Goal: Task Accomplishment & Management: Manage account settings

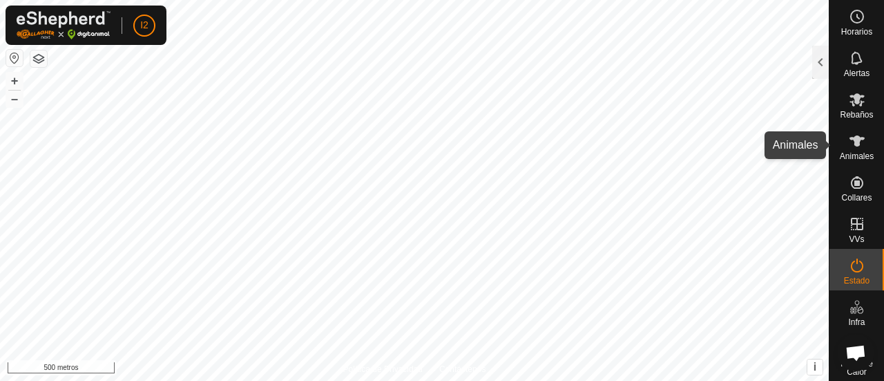
click at [855, 149] on es-animals-svg-icon at bounding box center [857, 141] width 25 height 22
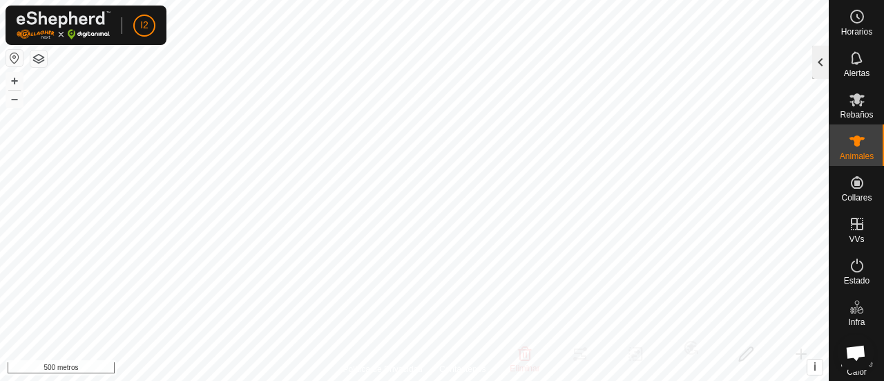
click at [820, 61] on div at bounding box center [821, 62] width 17 height 33
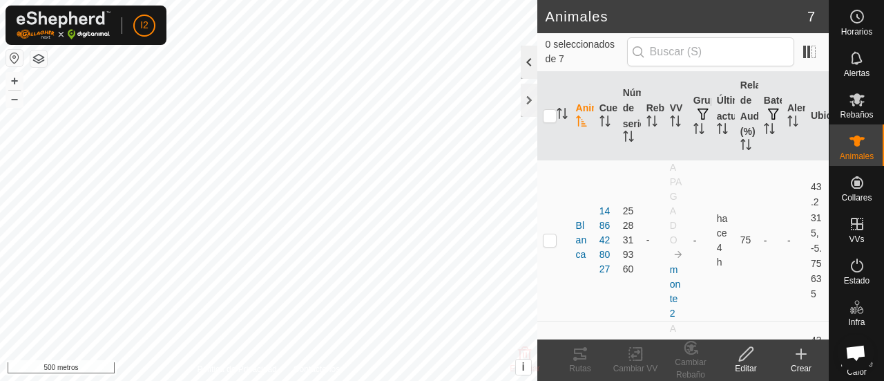
click at [531, 64] on div at bounding box center [529, 62] width 17 height 33
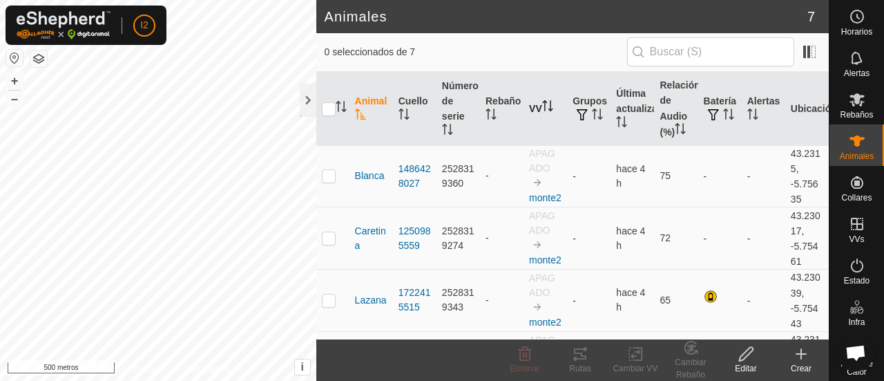
click at [542, 103] on icon "Activar para ordenar" at bounding box center [547, 105] width 11 height 11
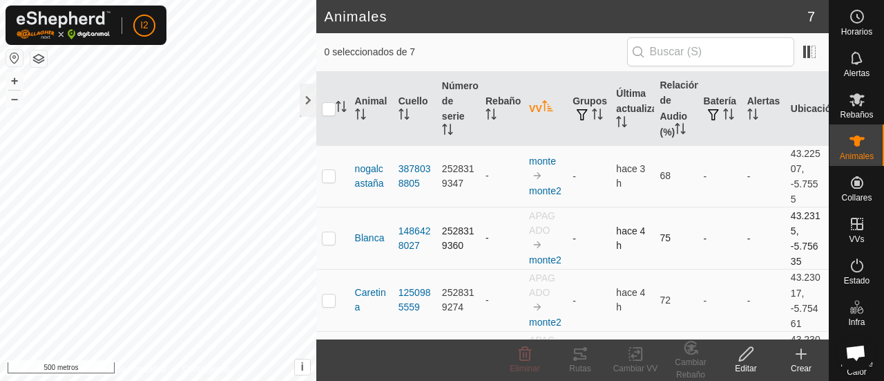
click at [323, 243] on p-checkbox at bounding box center [329, 237] width 14 height 11
checkbox input "true"
click at [532, 247] on img at bounding box center [537, 244] width 11 height 11
click at [544, 105] on icon "Activar para ordenar" at bounding box center [547, 105] width 11 height 11
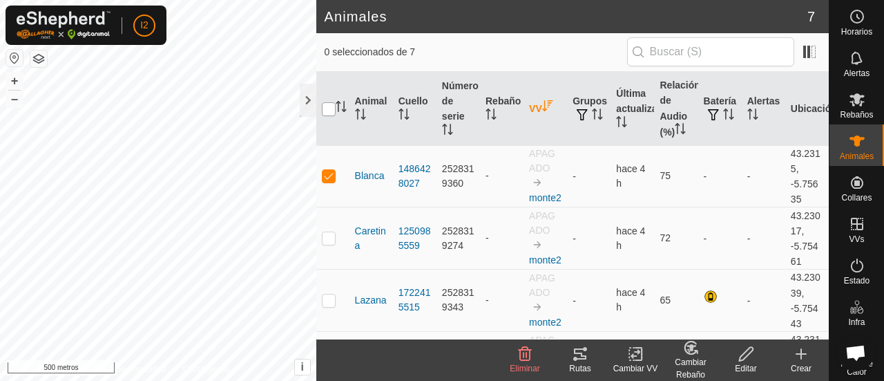
click at [331, 108] on input "checkbox" at bounding box center [329, 109] width 14 height 14
checkbox input "true"
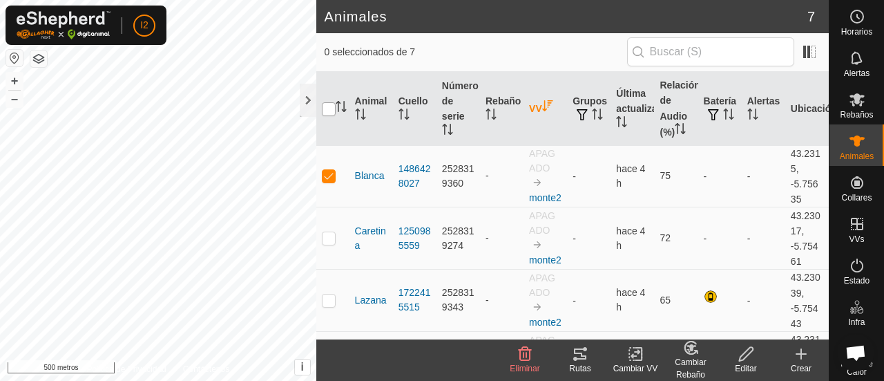
checkbox input "true"
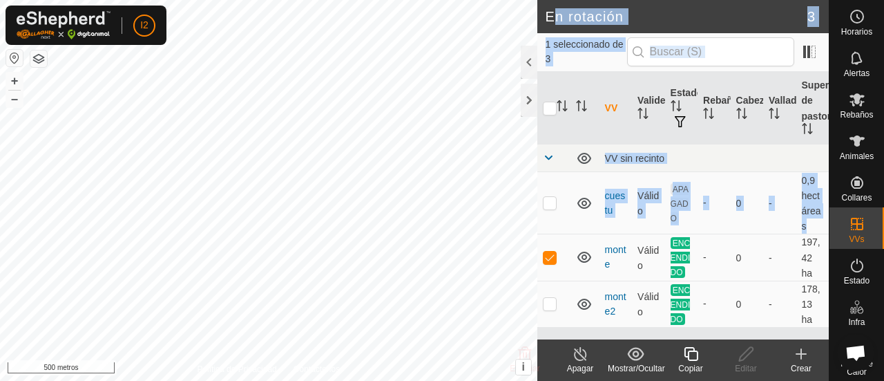
drag, startPoint x: 549, startPoint y: 259, endPoint x: 553, endPoint y: 28, distance: 231.5
click at [553, 28] on article "En rotación 3 1 seleccionado de 3 VV Validez Estado Rebaño Cabezas Vallado Supe…" at bounding box center [684, 190] width 292 height 381
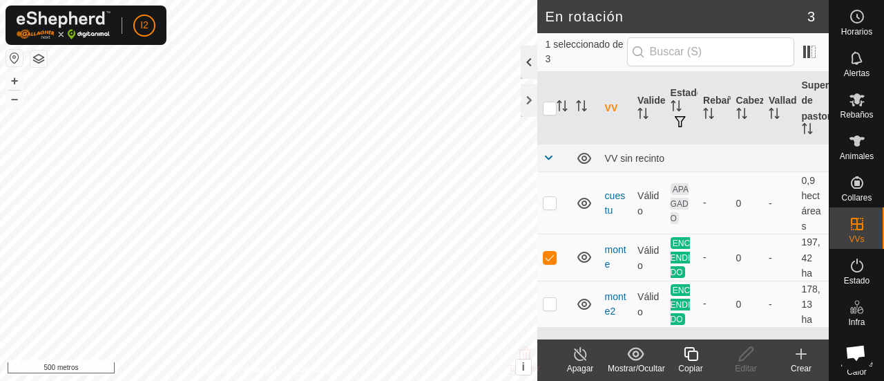
click at [530, 63] on div at bounding box center [529, 62] width 17 height 33
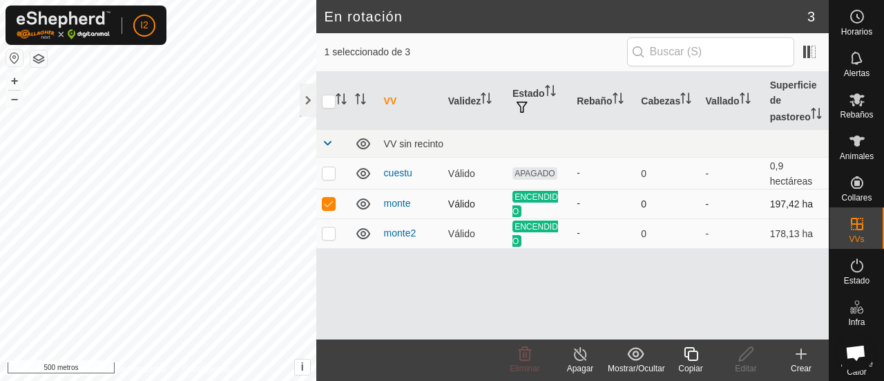
click at [328, 211] on td at bounding box center [332, 204] width 33 height 30
checkbox input "false"
click at [330, 238] on p-checkbox at bounding box center [329, 232] width 14 height 11
checkbox input "true"
click at [682, 101] on icon "Activar para ordenar" at bounding box center [686, 98] width 11 height 11
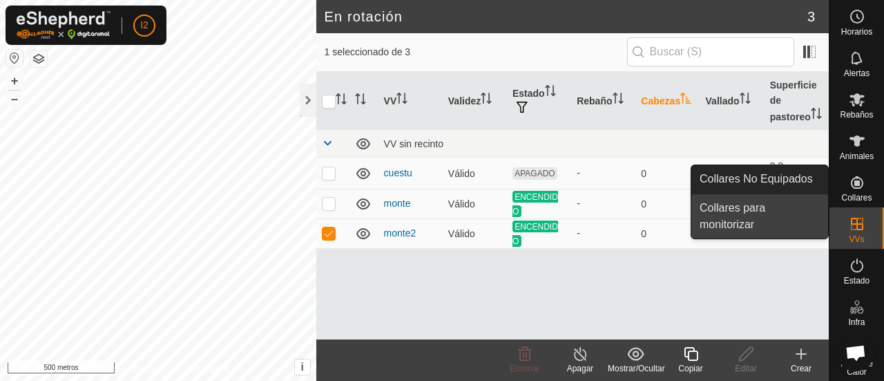
click at [741, 211] on link "Collares para monitorizar" at bounding box center [760, 216] width 137 height 44
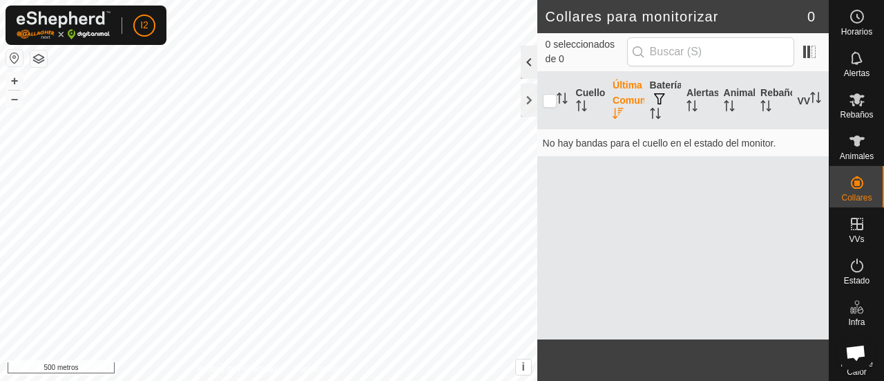
click at [528, 64] on div at bounding box center [529, 62] width 17 height 33
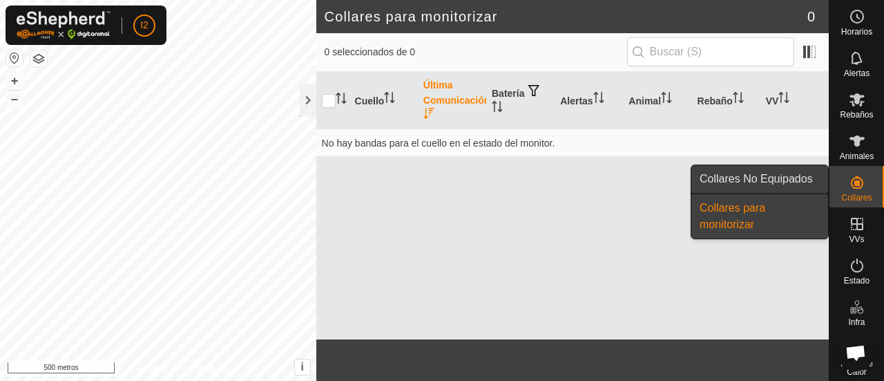
click at [792, 177] on link "Collares No Equipados" at bounding box center [760, 179] width 137 height 28
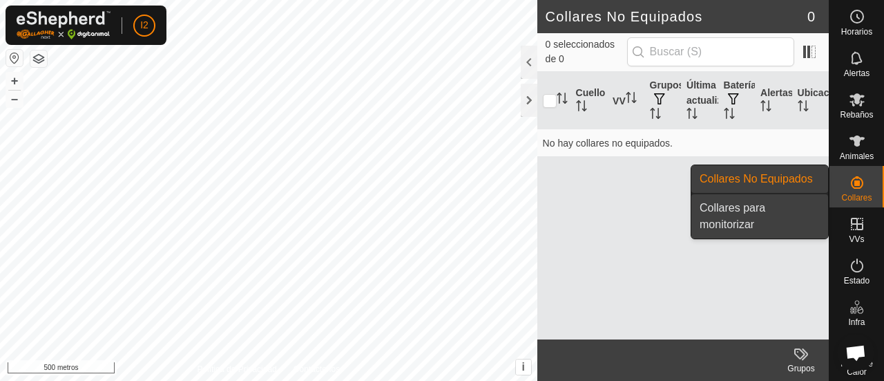
click at [765, 206] on link "Collares para monitorizar" at bounding box center [760, 216] width 137 height 44
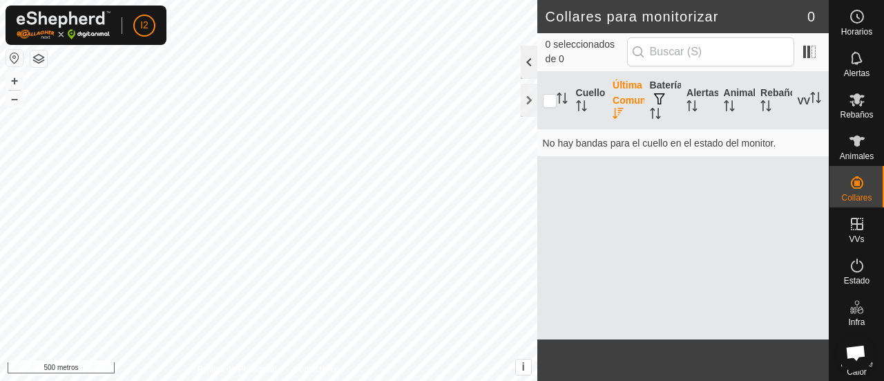
click at [531, 73] on div at bounding box center [529, 62] width 17 height 33
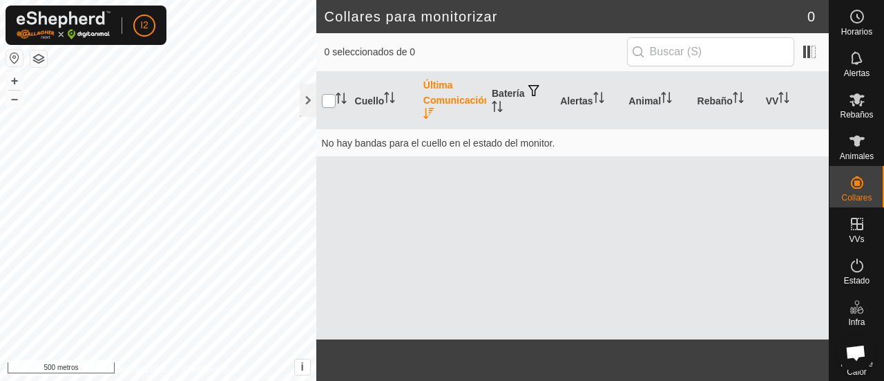
click at [332, 96] on input "checkbox" at bounding box center [329, 101] width 14 height 14
checkbox input "true"
click at [390, 98] on icon "Activar para ordenar" at bounding box center [389, 97] width 11 height 11
click at [782, 97] on icon "Activar para ordenar" at bounding box center [784, 97] width 11 height 11
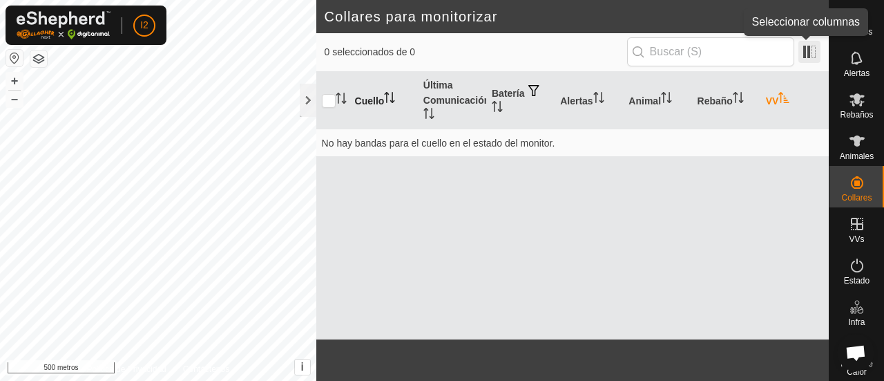
click at [810, 55] on span at bounding box center [810, 52] width 22 height 22
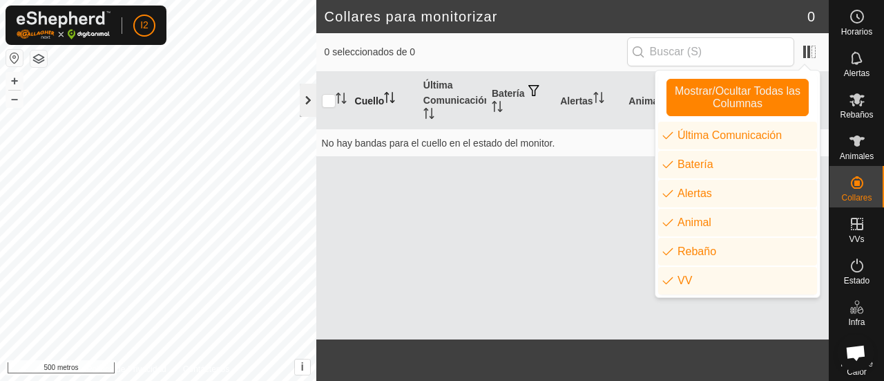
click at [310, 99] on div at bounding box center [308, 100] width 17 height 33
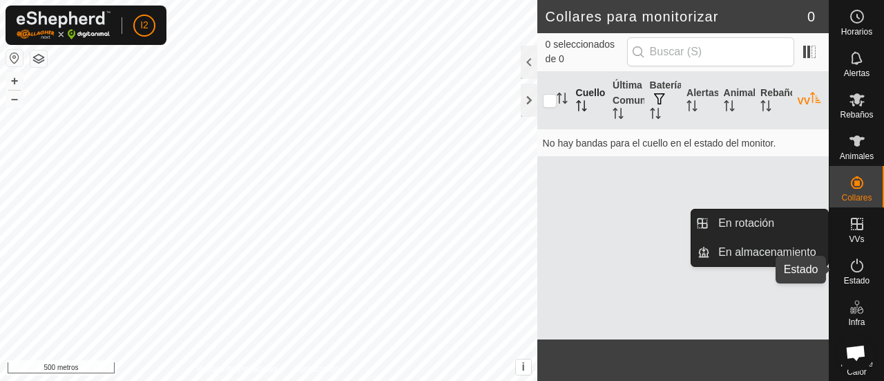
click at [851, 268] on icon at bounding box center [857, 265] width 17 height 17
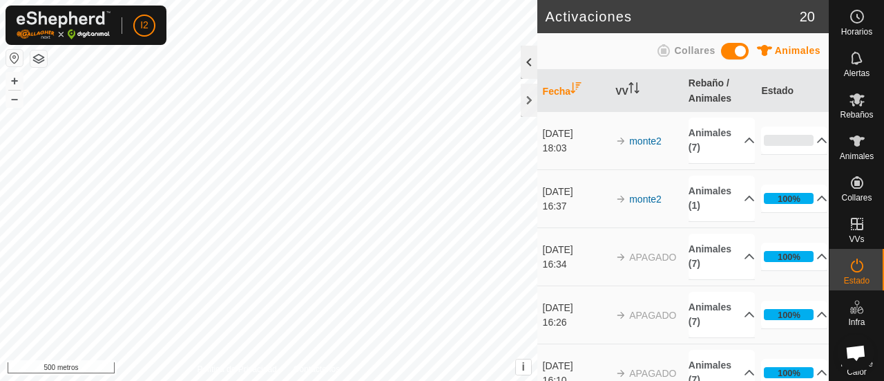
click at [529, 66] on div at bounding box center [529, 62] width 17 height 33
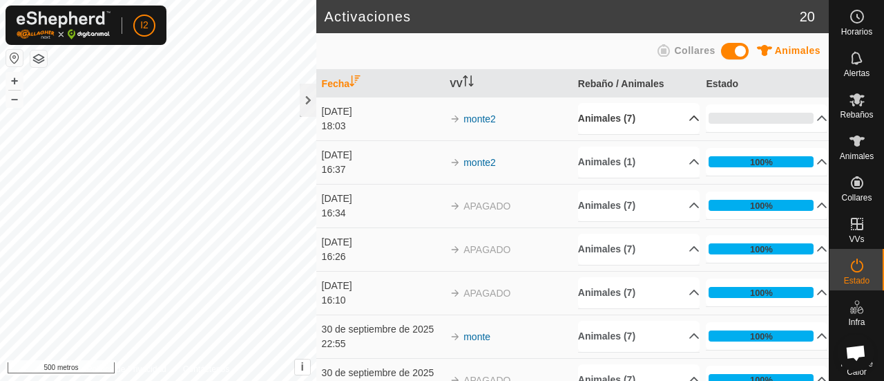
click at [678, 117] on p-accordion-header "Animales (7)" at bounding box center [639, 118] width 122 height 31
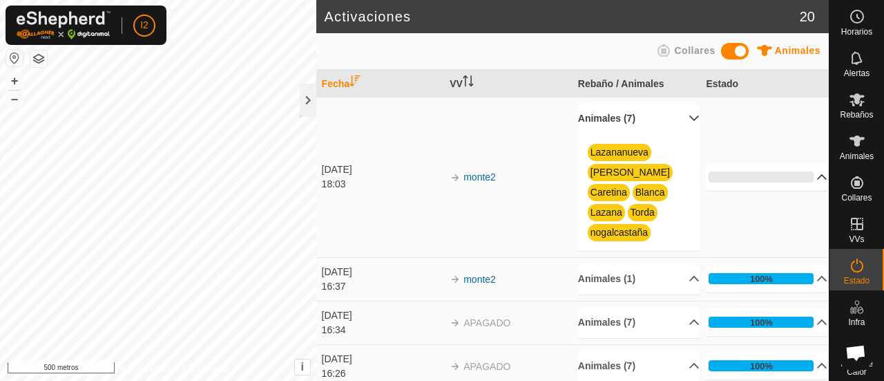
click at [807, 164] on p-accordion-header "0%" at bounding box center [767, 177] width 122 height 28
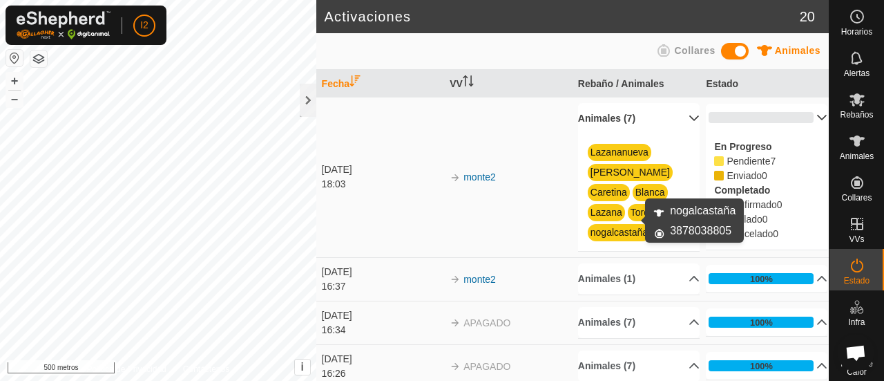
click at [619, 227] on font "nogalcastaña" at bounding box center [619, 232] width 57 height 11
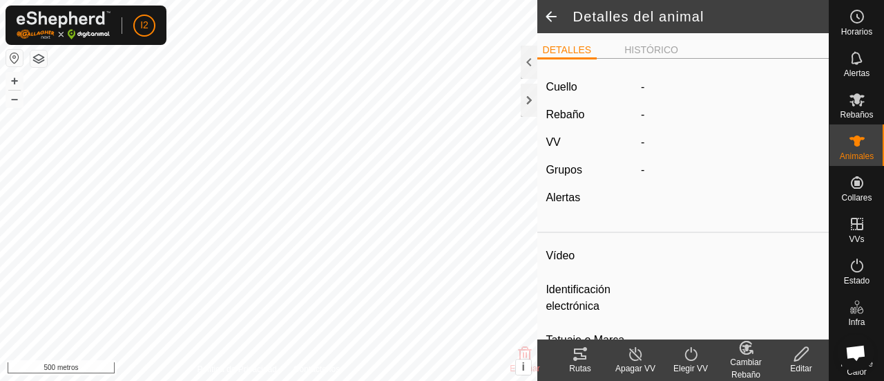
type input "nogalcastana"
type input "-"
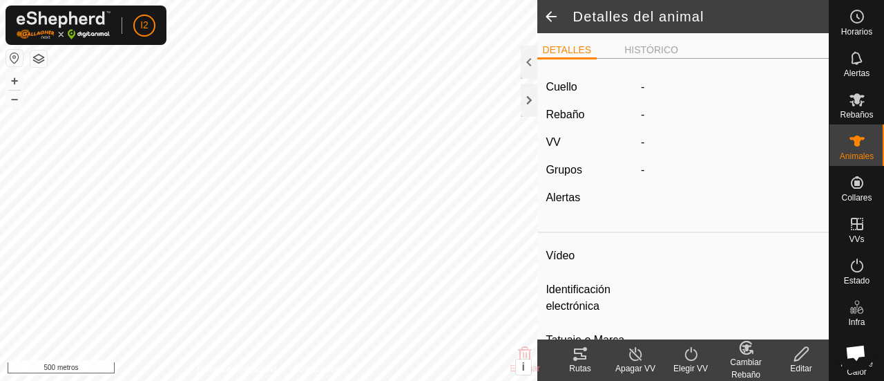
type input "0 kg"
type input "-"
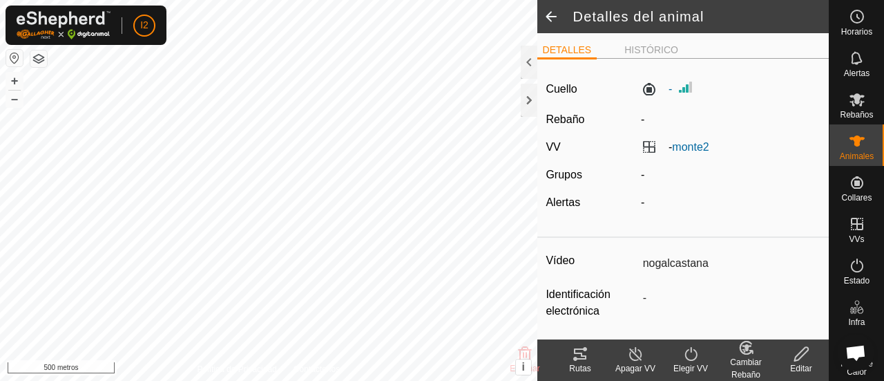
click at [641, 201] on font "-" at bounding box center [642, 202] width 3 height 12
click at [533, 57] on div at bounding box center [529, 62] width 17 height 33
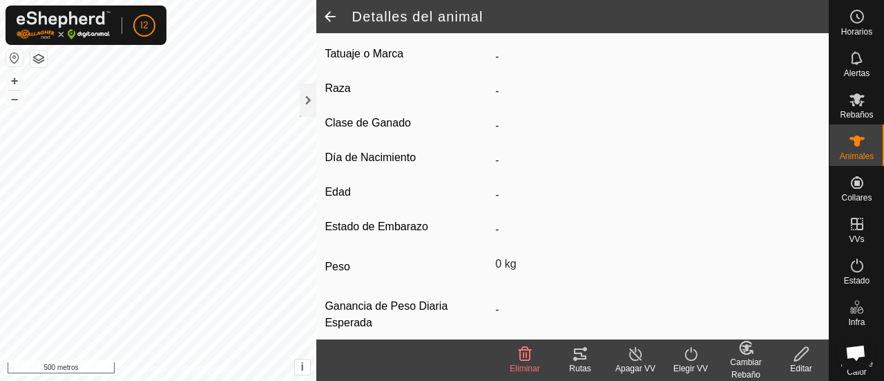
scroll to position [280, 0]
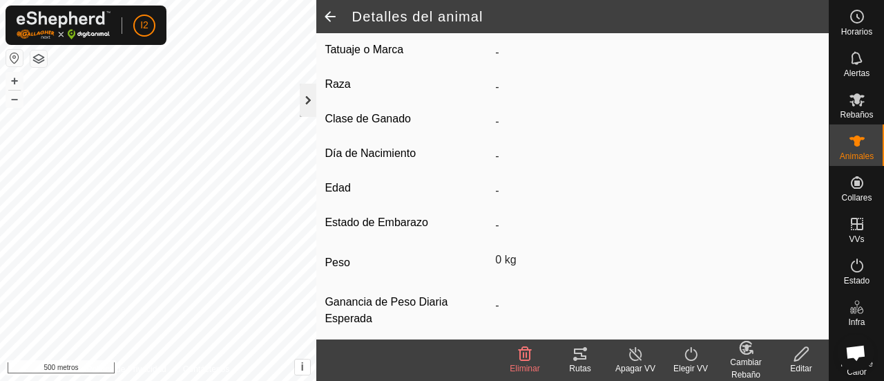
click at [312, 101] on div at bounding box center [308, 100] width 17 height 33
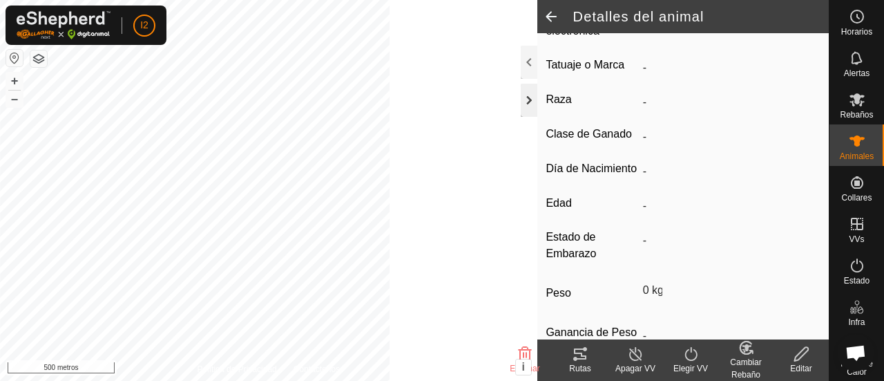
scroll to position [294, 0]
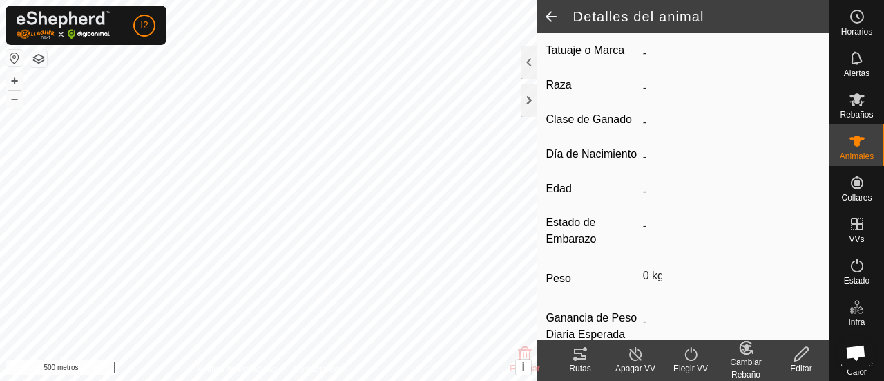
click at [553, 15] on span at bounding box center [552, 16] width 28 height 33
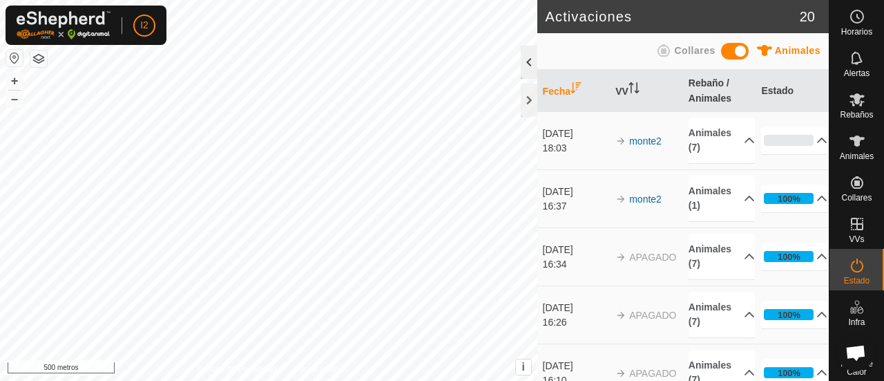
click at [529, 50] on div at bounding box center [529, 62] width 17 height 33
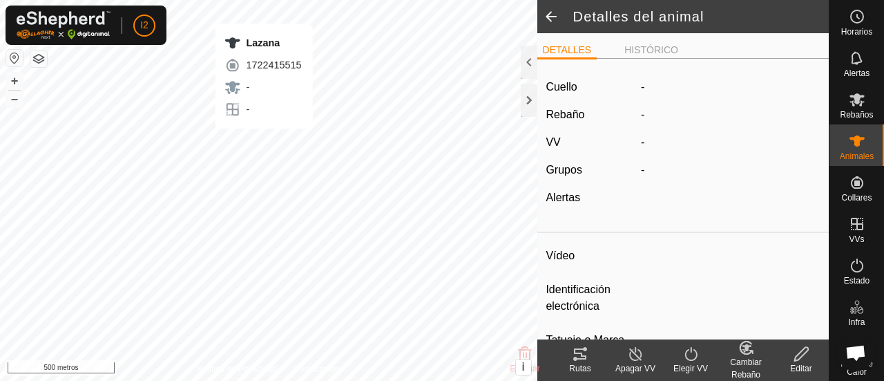
type input "lazana"
type input "724903000053954"
type input "-"
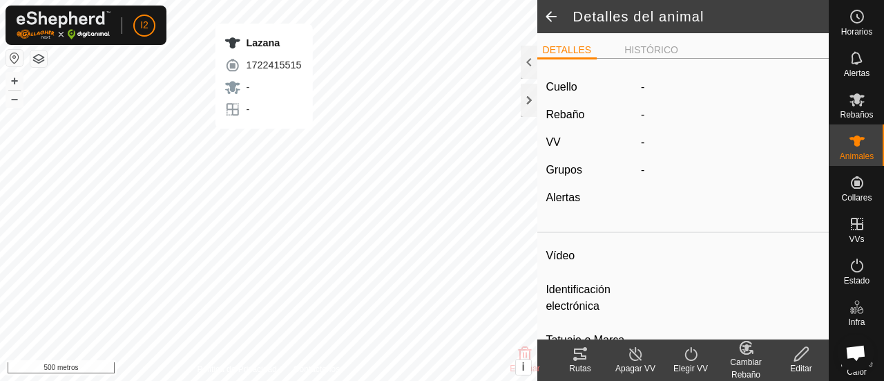
type input "0 kg"
type input "-"
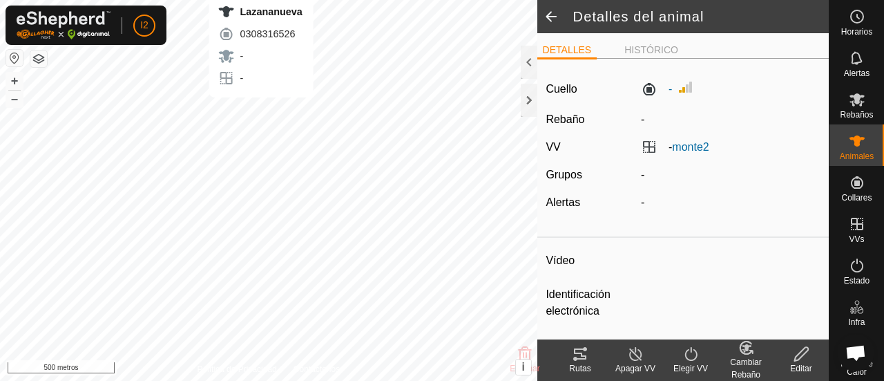
type input "lazananueva"
type input "729403000139458"
type input "-"
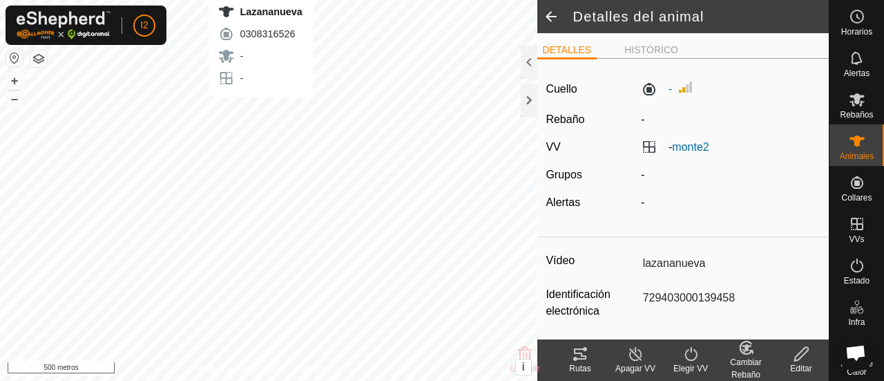
type input "0 kg"
type input "-"
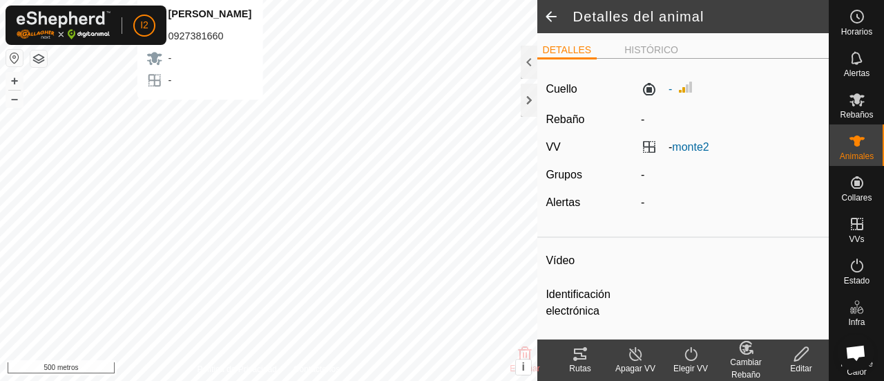
type input "lucera"
type input "724903000002514"
type input "-"
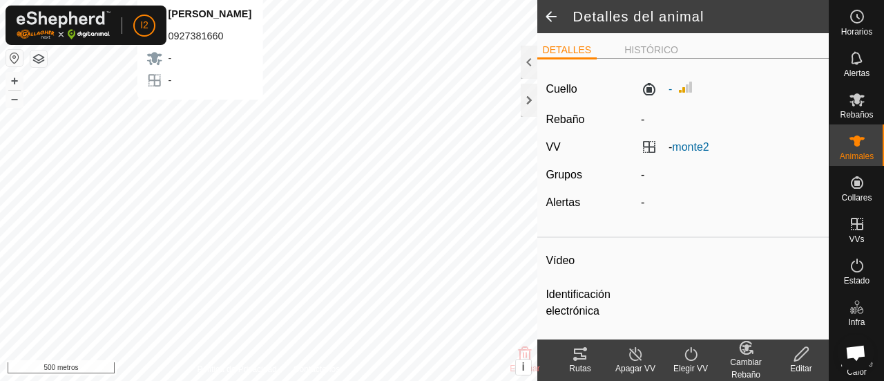
type input "0 kg"
type input "-"
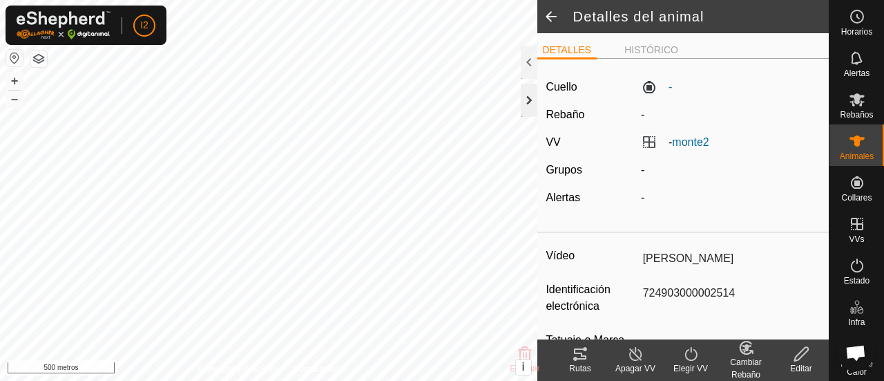
click at [530, 108] on div at bounding box center [529, 100] width 17 height 33
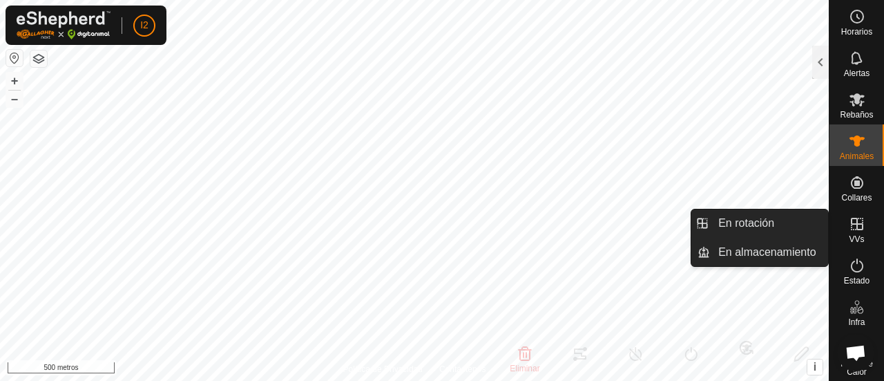
click at [853, 231] on icon at bounding box center [857, 224] width 17 height 17
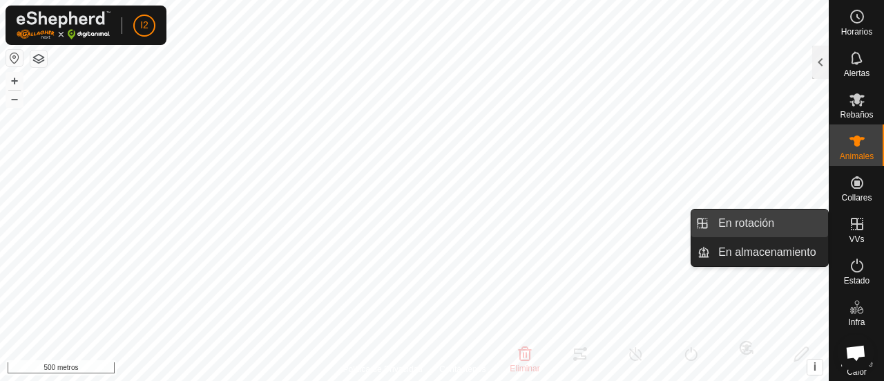
click at [761, 229] on link "En rotación" at bounding box center [769, 223] width 118 height 28
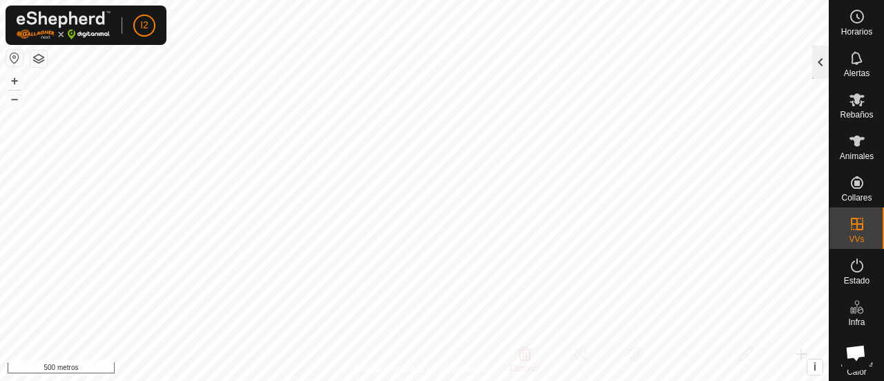
click at [817, 57] on div at bounding box center [821, 62] width 17 height 33
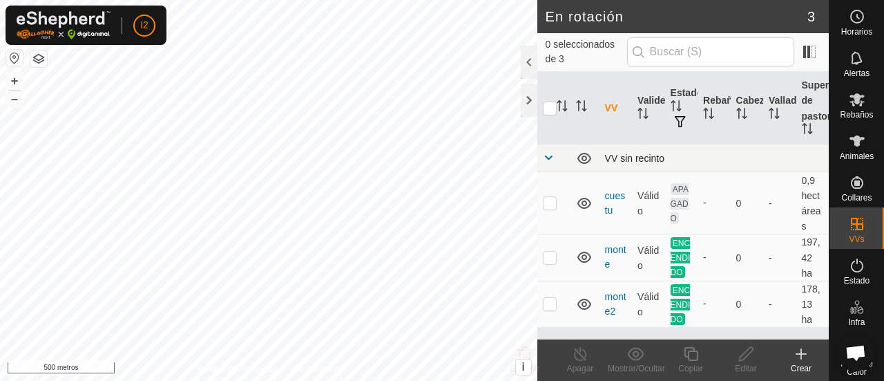
click at [544, 157] on span at bounding box center [548, 157] width 11 height 11
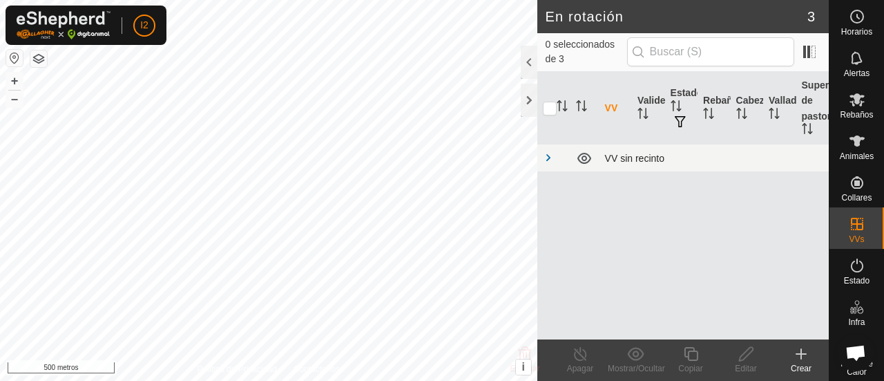
click at [544, 157] on span at bounding box center [548, 157] width 11 height 11
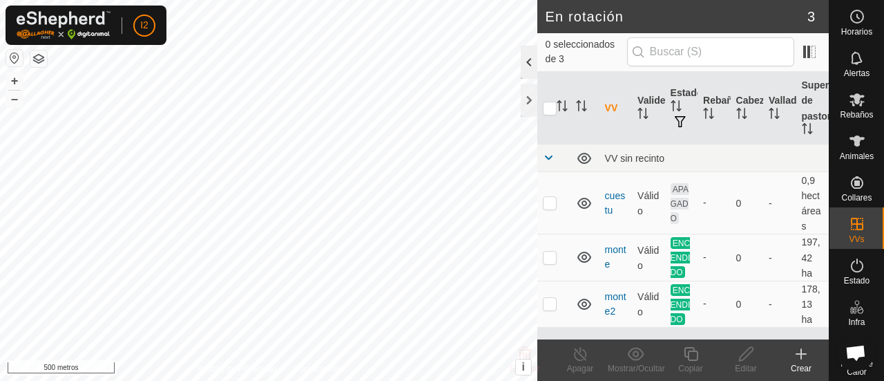
click at [525, 61] on div at bounding box center [529, 62] width 17 height 33
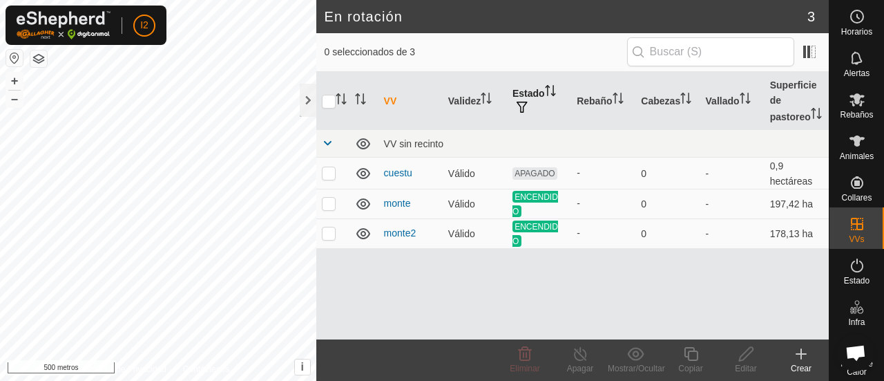
click at [546, 88] on icon "Activar para ordenar" at bounding box center [550, 90] width 11 height 11
click at [522, 106] on span "button" at bounding box center [522, 107] width 11 height 11
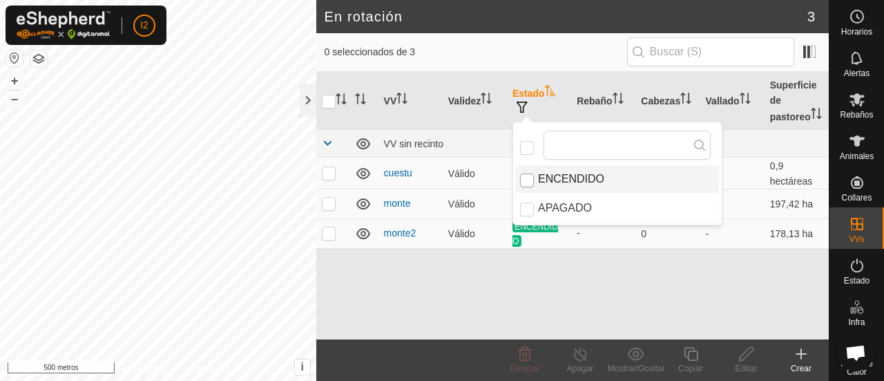
click at [526, 180] on input "ENCENDIDO" at bounding box center [527, 180] width 14 height 14
checkbox input "true"
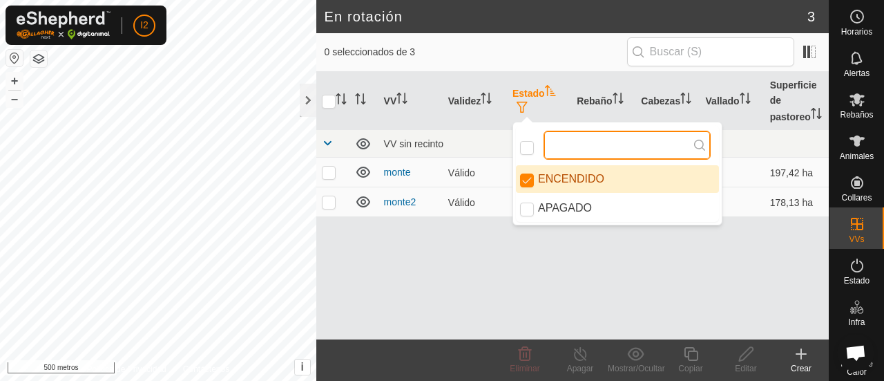
click at [554, 144] on input "text" at bounding box center [627, 145] width 167 height 29
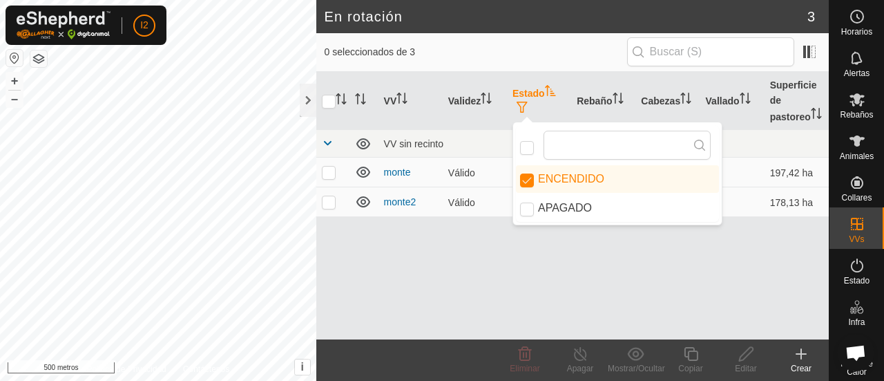
click at [535, 284] on div "VV Validez Estado Rebaño Cabezas Vallado Superficie de pastoreo VV sin recinto …" at bounding box center [572, 205] width 513 height 267
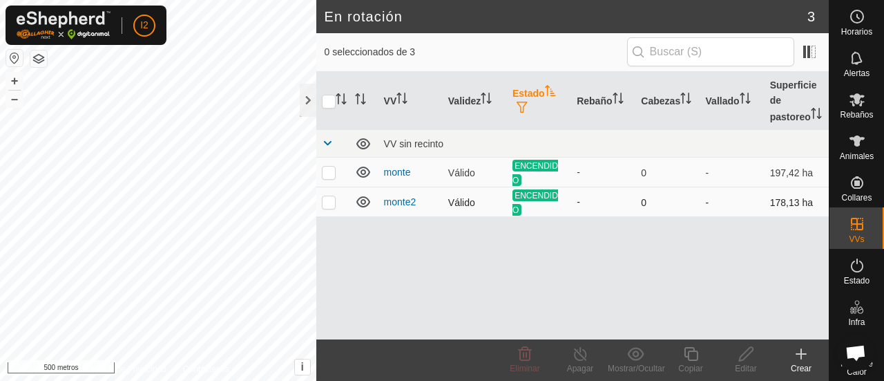
click at [330, 202] on p-checkbox at bounding box center [329, 201] width 14 height 11
checkbox input "true"
click at [746, 100] on icon "Activar para ordenar" at bounding box center [745, 98] width 11 height 11
click at [746, 100] on icon "Activar para ordenar" at bounding box center [745, 98] width 10 height 11
click at [746, 100] on icon "Activar para ordenar" at bounding box center [745, 98] width 11 height 11
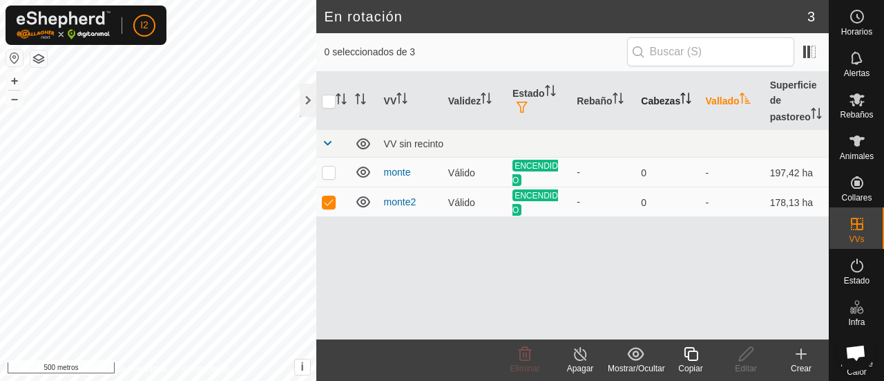
click at [687, 98] on icon "Activar para ordenar" at bounding box center [686, 98] width 11 height 11
click at [687, 98] on icon "Activar para ordenar" at bounding box center [686, 98] width 10 height 11
click at [618, 97] on icon "Activar para ordenar" at bounding box center [618, 98] width 11 height 11
click at [406, 93] on icon "Activar para ordenar" at bounding box center [402, 98] width 11 height 11
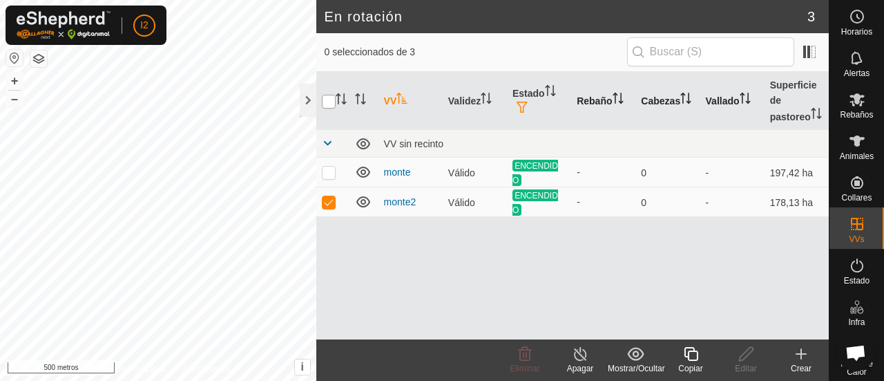
click at [324, 100] on input "checkbox" at bounding box center [329, 102] width 14 height 14
checkbox input "true"
click at [324, 174] on p-checkbox at bounding box center [329, 172] width 14 height 11
checkbox input "false"
click at [310, 106] on div at bounding box center [308, 100] width 17 height 33
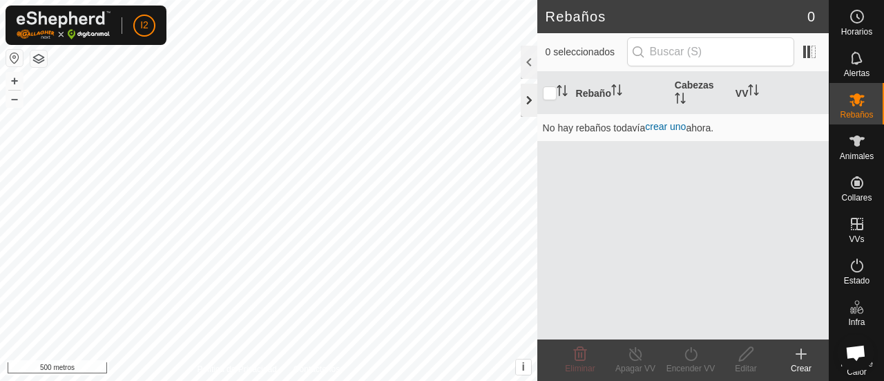
click at [528, 104] on div at bounding box center [529, 100] width 17 height 33
click at [533, 103] on div at bounding box center [529, 100] width 17 height 33
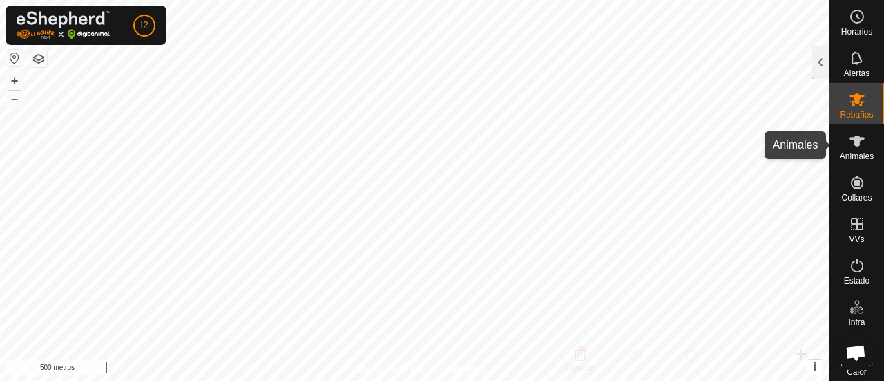
click at [856, 138] on icon at bounding box center [857, 140] width 15 height 11
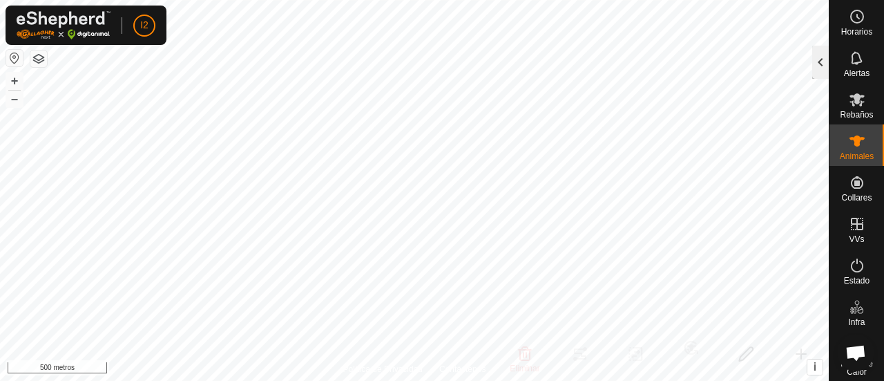
click at [821, 68] on div at bounding box center [821, 62] width 17 height 33
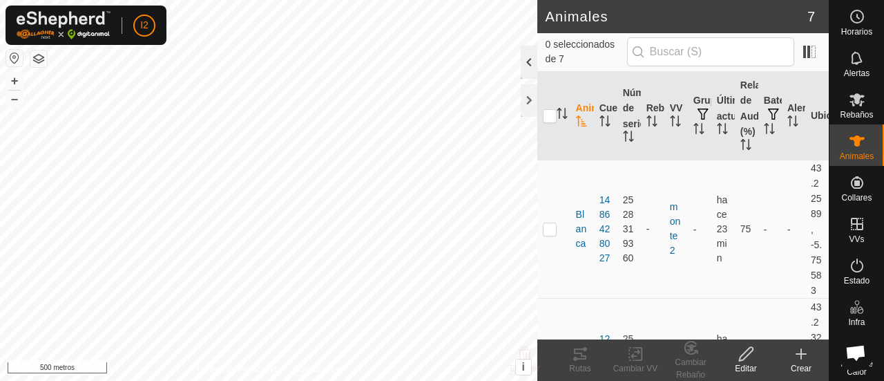
click at [530, 62] on div at bounding box center [529, 62] width 17 height 33
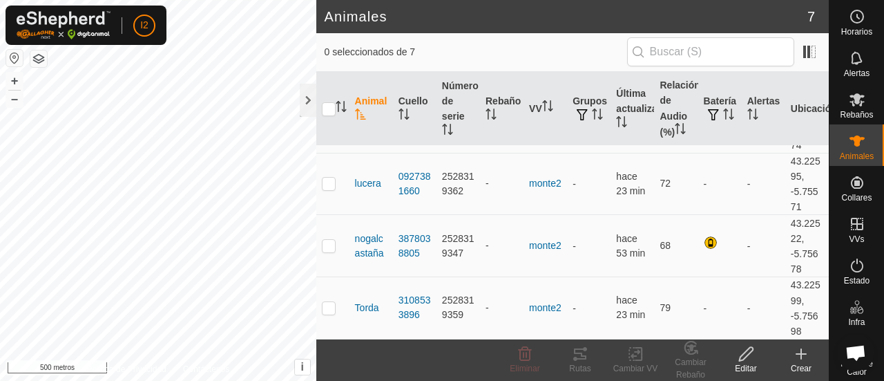
scroll to position [251, 0]
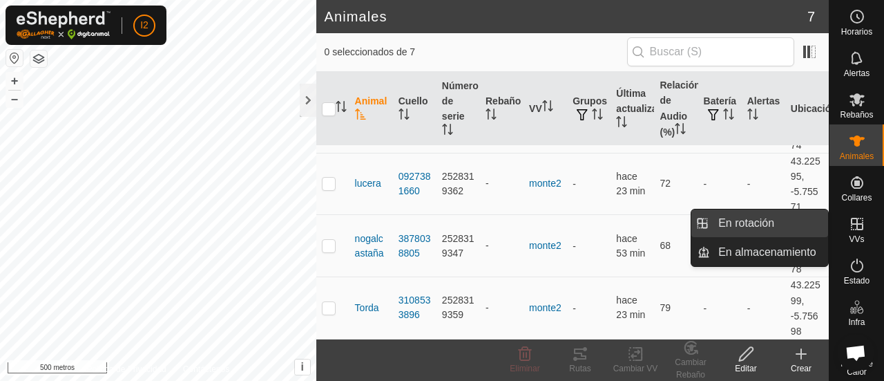
click at [763, 223] on link "En rotación" at bounding box center [769, 223] width 118 height 28
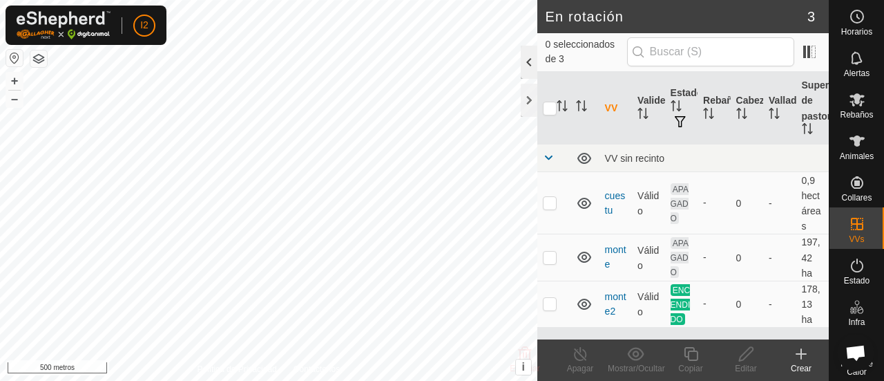
click at [528, 63] on div at bounding box center [529, 62] width 17 height 33
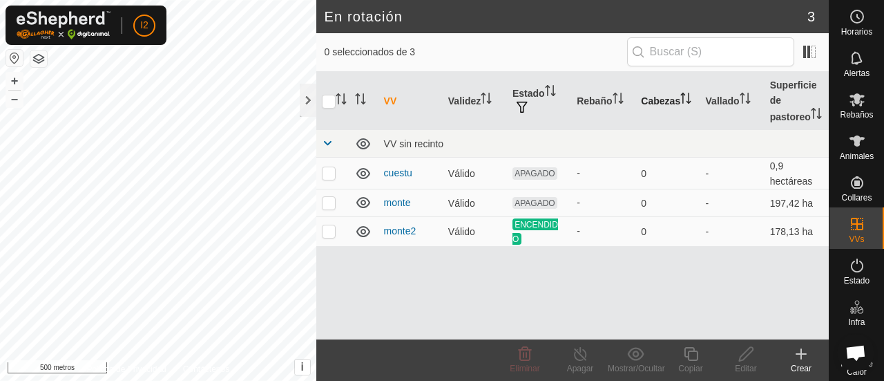
click at [685, 97] on icon "Activar para ordenar" at bounding box center [686, 98] width 11 height 11
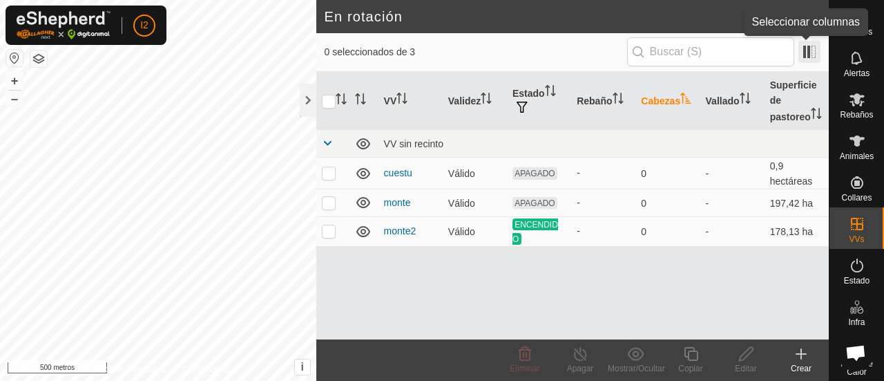
click at [809, 57] on span at bounding box center [810, 52] width 22 height 22
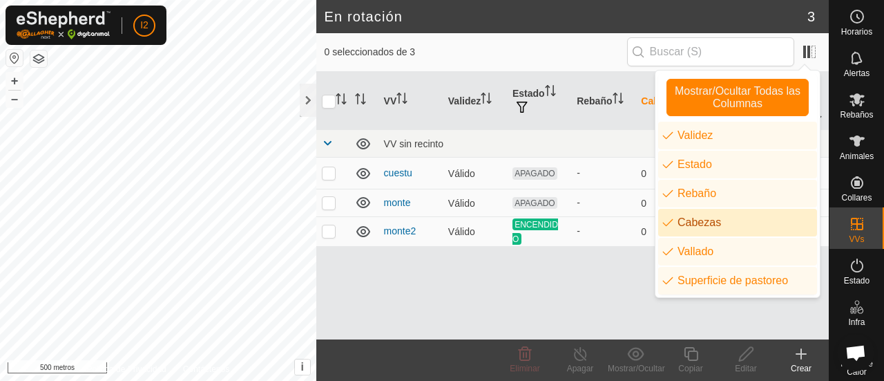
click at [732, 216] on li "Cabezas" at bounding box center [737, 223] width 159 height 28
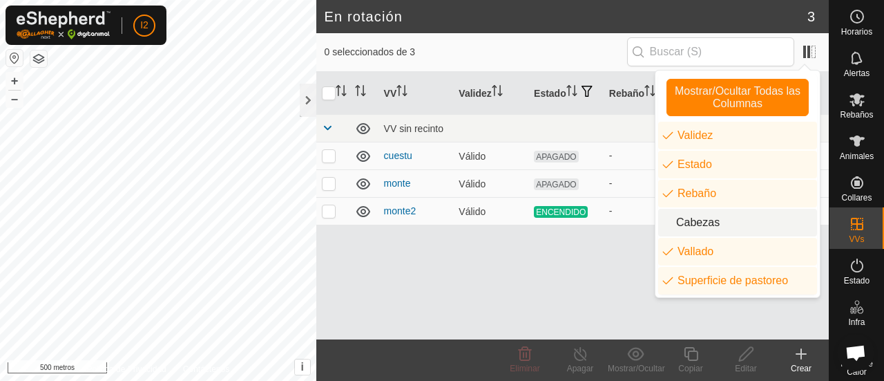
click at [732, 216] on li "Cabezas" at bounding box center [737, 223] width 159 height 28
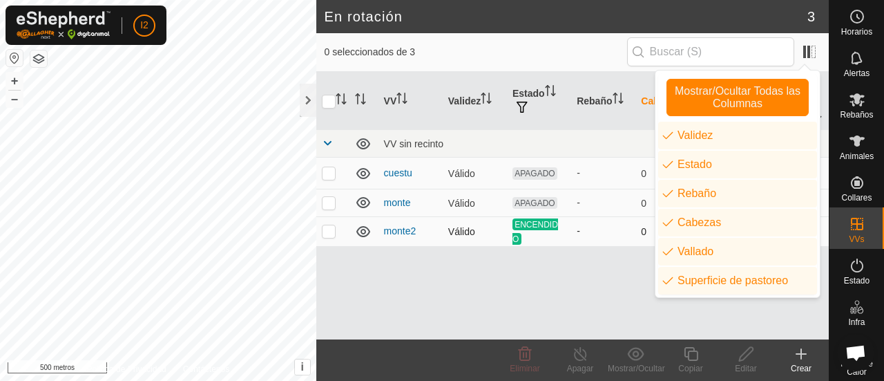
click at [326, 237] on td at bounding box center [332, 231] width 33 height 30
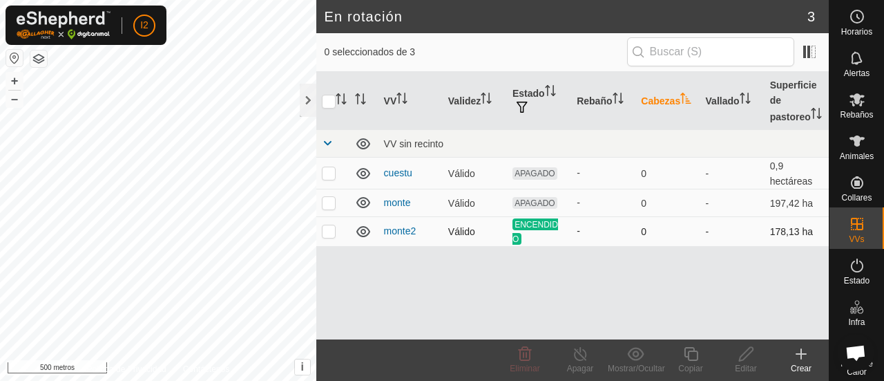
checkbox input "true"
click at [746, 95] on icon "Activar para ordenar" at bounding box center [745, 98] width 11 height 11
click at [683, 97] on icon "Activar para ordenar" at bounding box center [683, 98] width 1 height 11
click at [616, 104] on p-sorticon "Activar para ordenar" at bounding box center [618, 100] width 11 height 11
click at [552, 86] on icon "Activar para ordenar" at bounding box center [550, 90] width 11 height 11
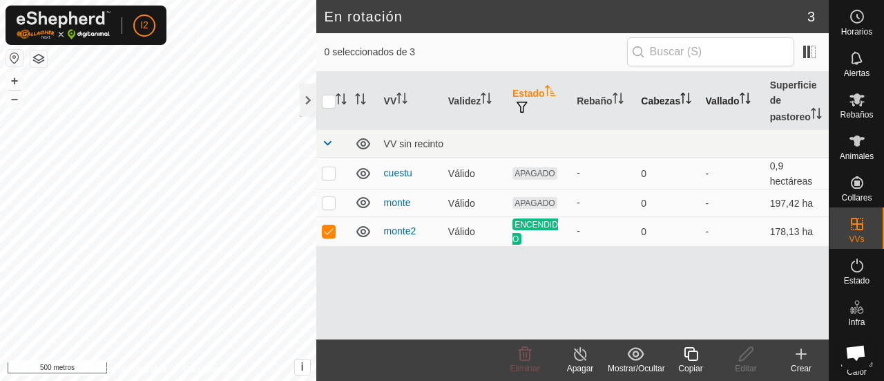
click at [552, 86] on icon "Activar para ordenar" at bounding box center [550, 90] width 11 height 11
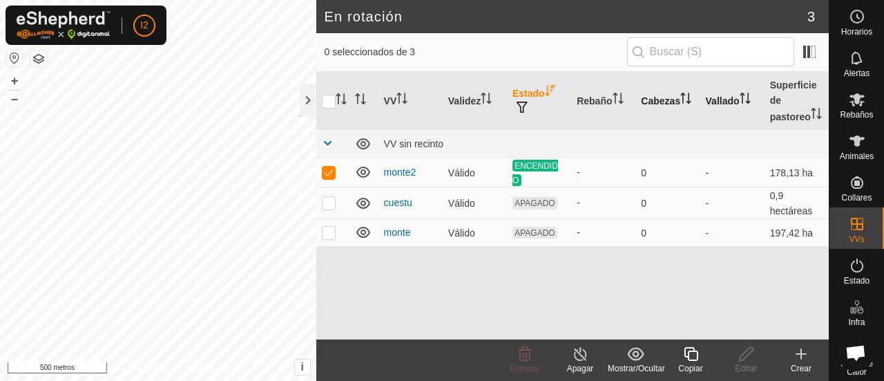
click at [552, 86] on icon "Activar para ordenar" at bounding box center [550, 90] width 11 height 11
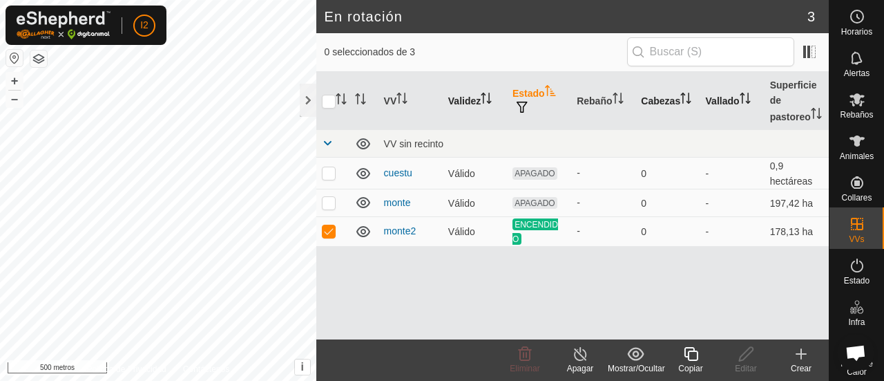
click at [480, 102] on font "Validez" at bounding box center [464, 100] width 32 height 11
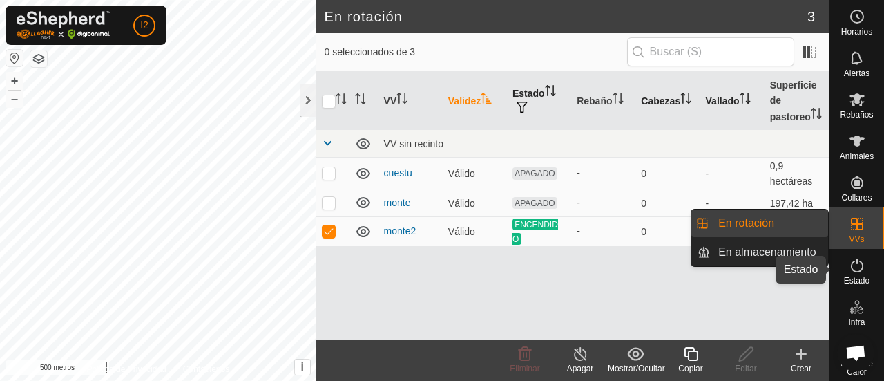
click at [852, 269] on icon at bounding box center [857, 265] width 17 height 17
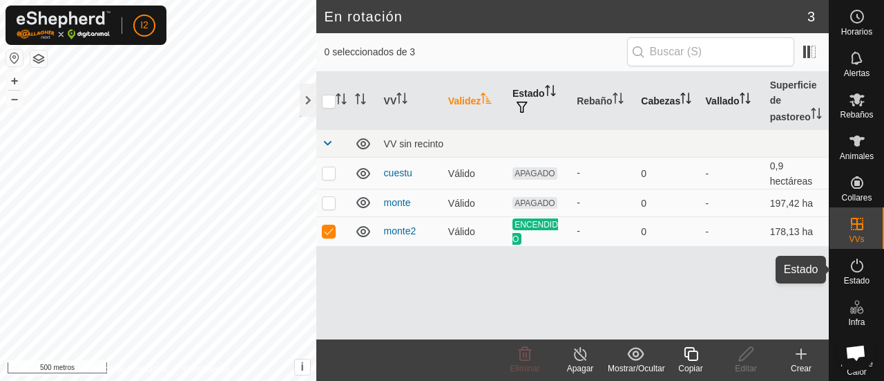
click at [852, 269] on icon at bounding box center [857, 265] width 17 height 17
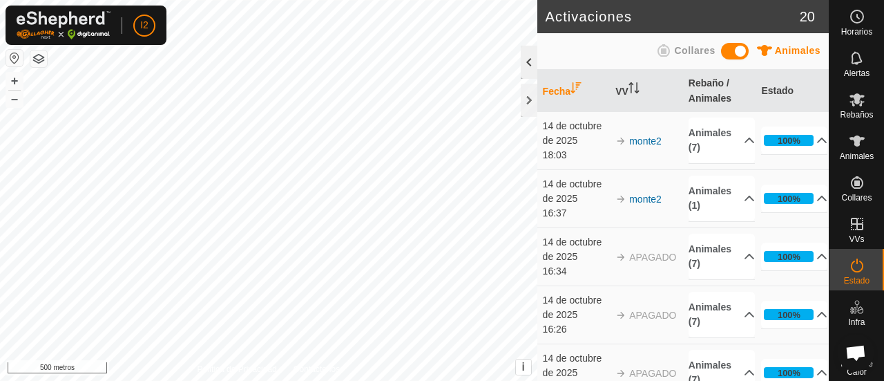
click at [525, 62] on div at bounding box center [529, 62] width 17 height 33
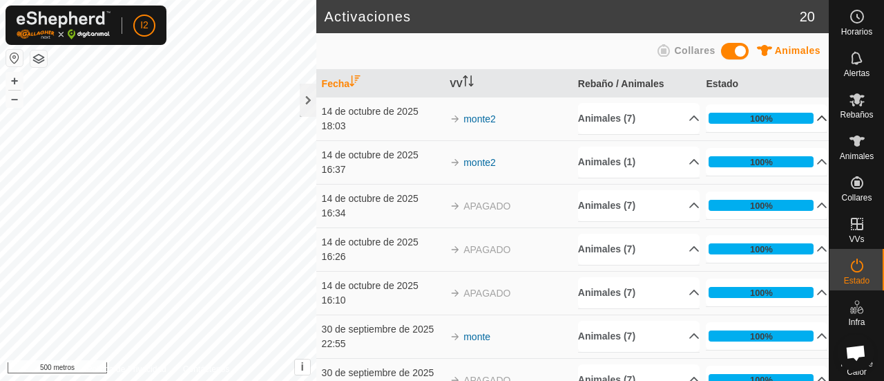
click at [804, 113] on p-accordion-header "100%" at bounding box center [767, 118] width 122 height 28
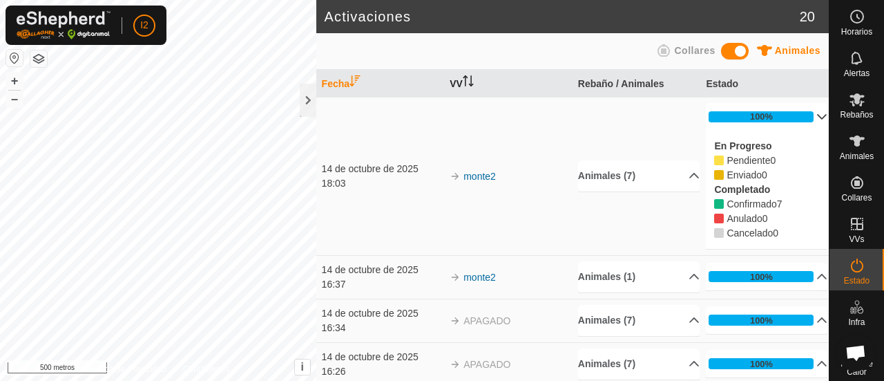
click at [452, 78] on font "VV" at bounding box center [456, 83] width 13 height 11
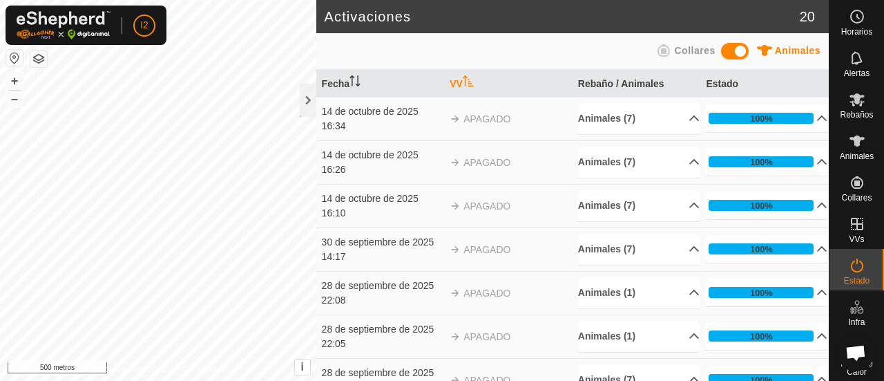
click at [463, 79] on icon "Activar para ordenar" at bounding box center [468, 80] width 11 height 11
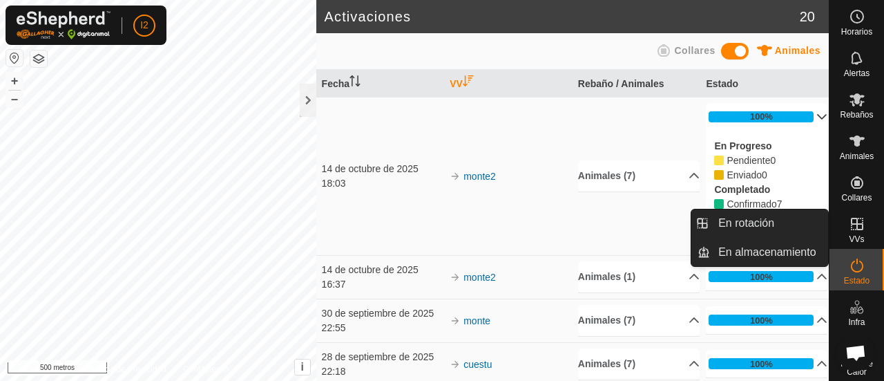
click at [859, 233] on es-virtualpaddocks-svg-icon at bounding box center [857, 224] width 25 height 22
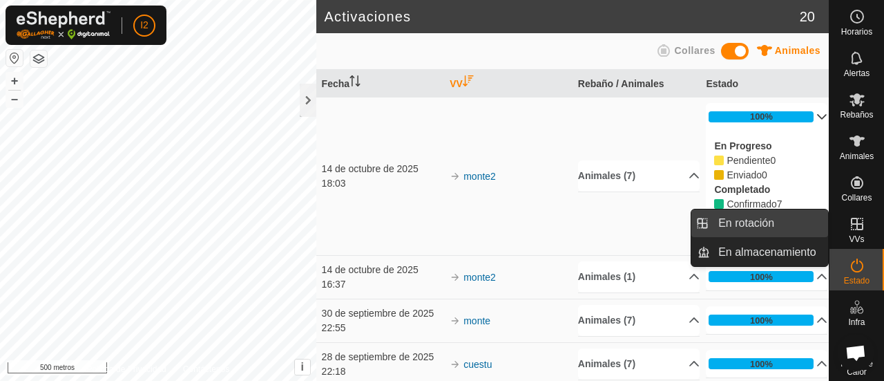
click at [789, 218] on link "En rotación" at bounding box center [769, 223] width 118 height 28
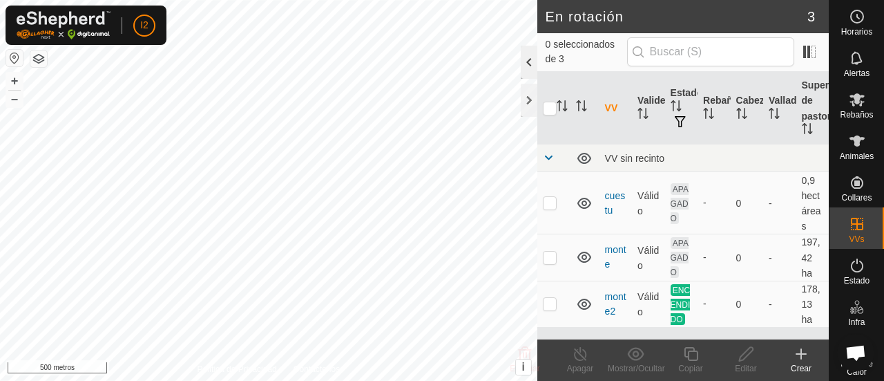
click at [524, 68] on div at bounding box center [529, 62] width 17 height 33
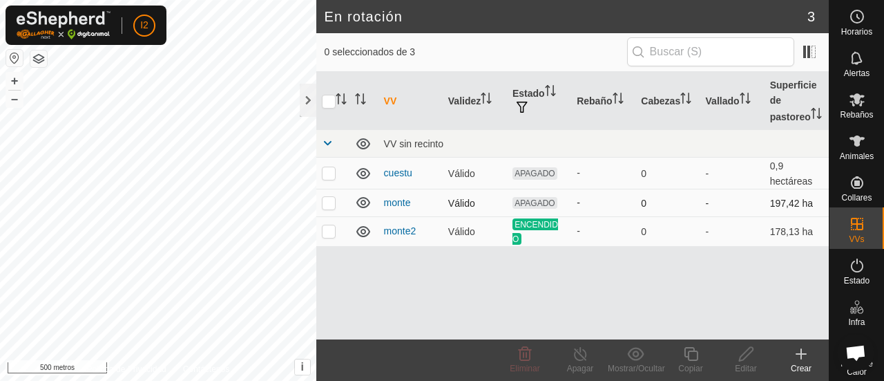
click at [329, 206] on p-checkbox at bounding box center [329, 202] width 14 height 11
checkbox input "true"
click at [706, 201] on font "-" at bounding box center [707, 202] width 3 height 11
click at [683, 100] on icon "Activar para ordenar" at bounding box center [683, 98] width 1 height 11
click at [683, 100] on icon "Activar para ordenar" at bounding box center [686, 98] width 10 height 11
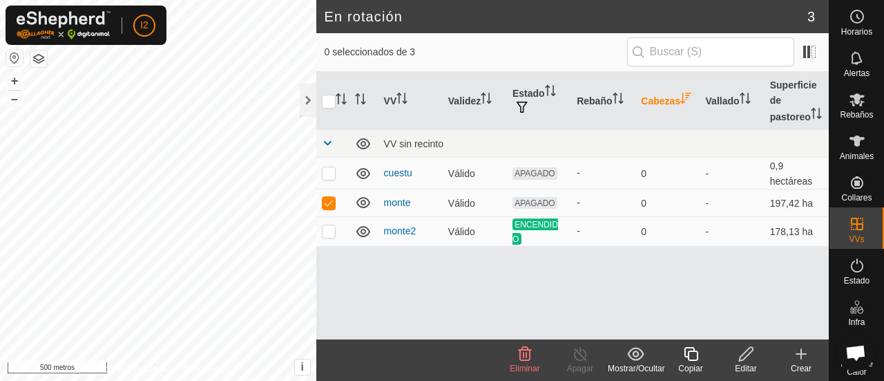
click at [683, 100] on icon "Activar para ordenar" at bounding box center [686, 98] width 10 height 11
click at [854, 151] on font "Animales" at bounding box center [857, 156] width 34 height 10
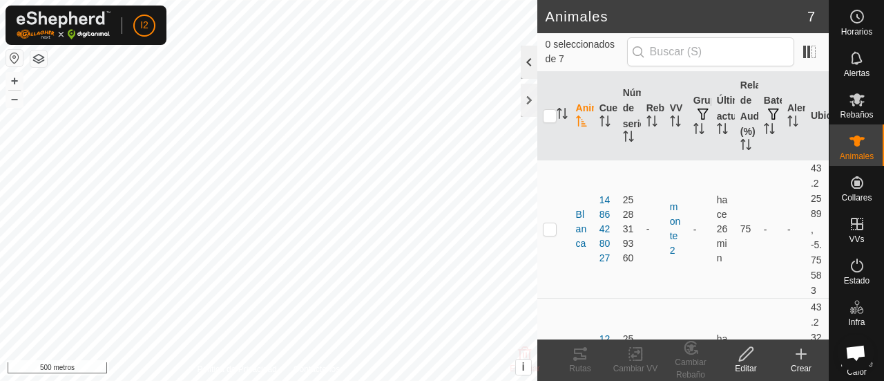
click at [529, 61] on div at bounding box center [529, 62] width 17 height 33
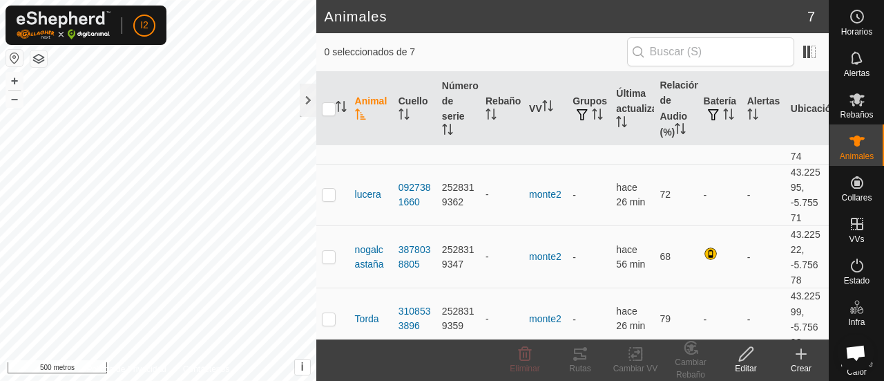
scroll to position [249, 0]
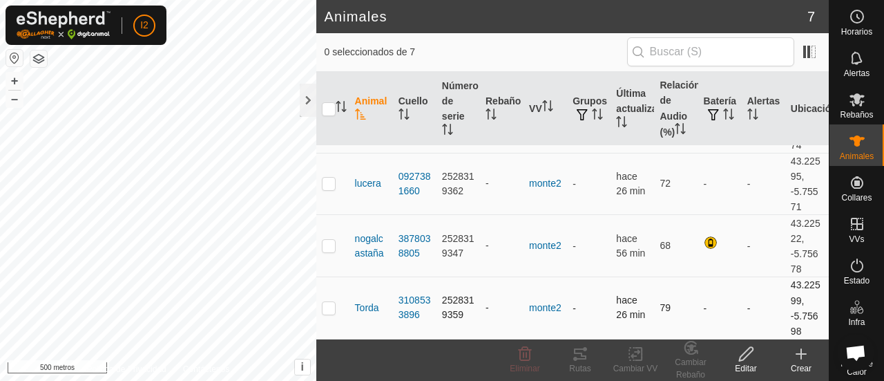
click at [326, 307] on p-checkbox at bounding box center [329, 307] width 14 height 11
checkbox input "true"
click at [325, 245] on p-checkbox at bounding box center [329, 245] width 14 height 11
checkbox input "true"
click at [326, 104] on input "checkbox" at bounding box center [329, 109] width 14 height 14
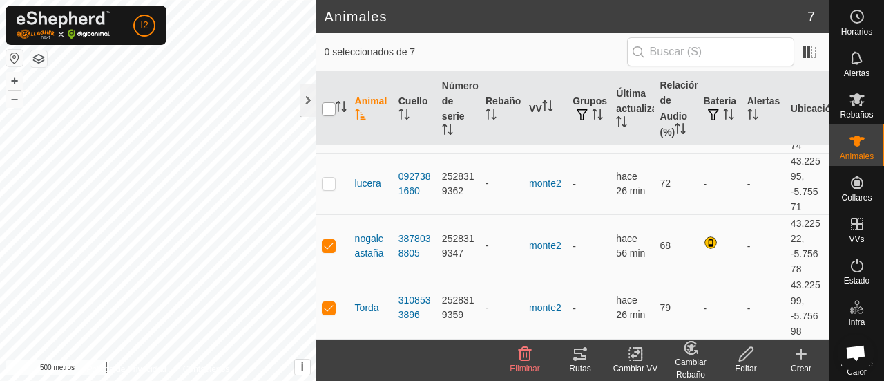
checkbox input "true"
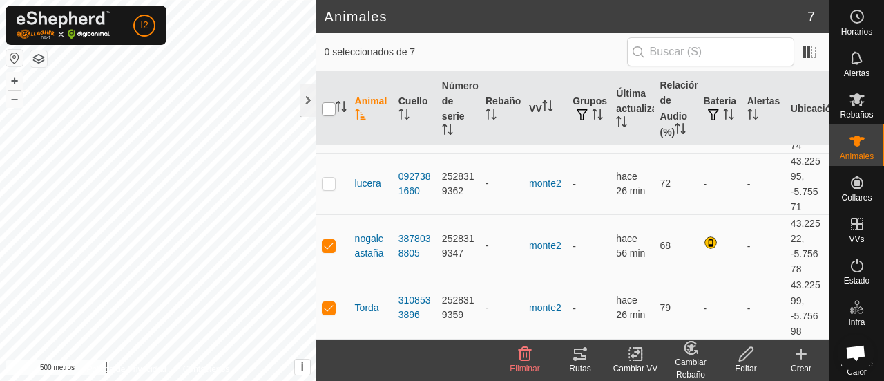
checkbox input "true"
click at [361, 115] on icon "Activar para ordenar" at bounding box center [360, 113] width 11 height 11
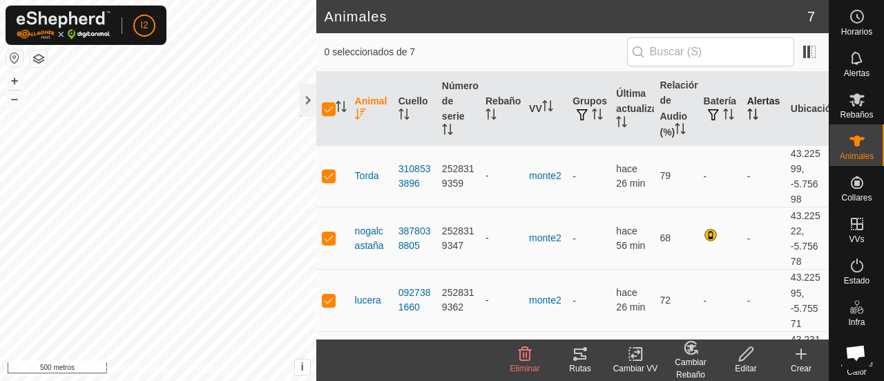
click at [748, 116] on icon "Activar para ordenar" at bounding box center [753, 113] width 11 height 11
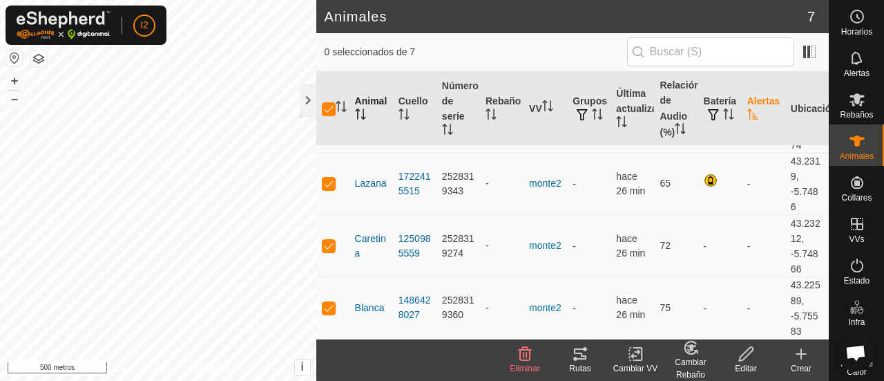
scroll to position [251, 0]
click at [856, 61] on icon at bounding box center [856, 57] width 11 height 13
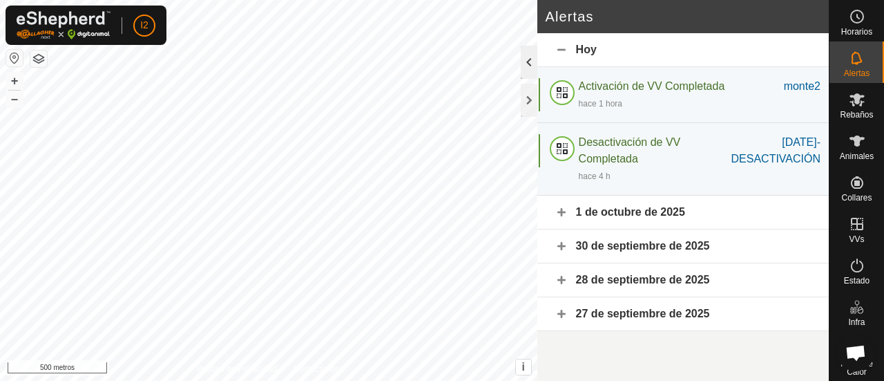
click at [526, 63] on div at bounding box center [529, 62] width 17 height 33
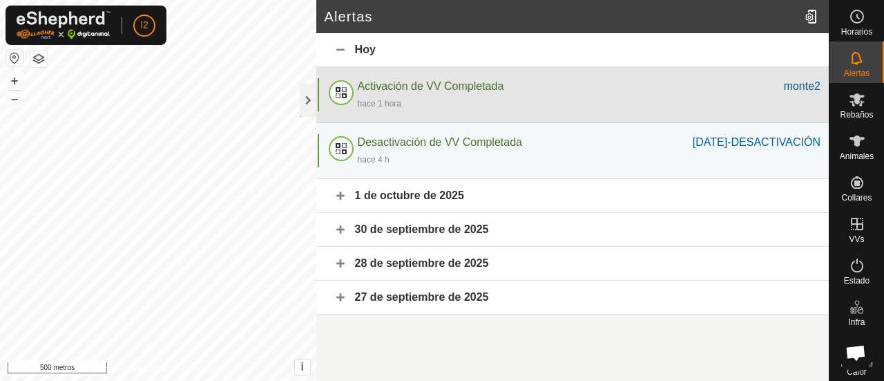
click at [417, 85] on font "Activación de VV Completada" at bounding box center [431, 86] width 146 height 12
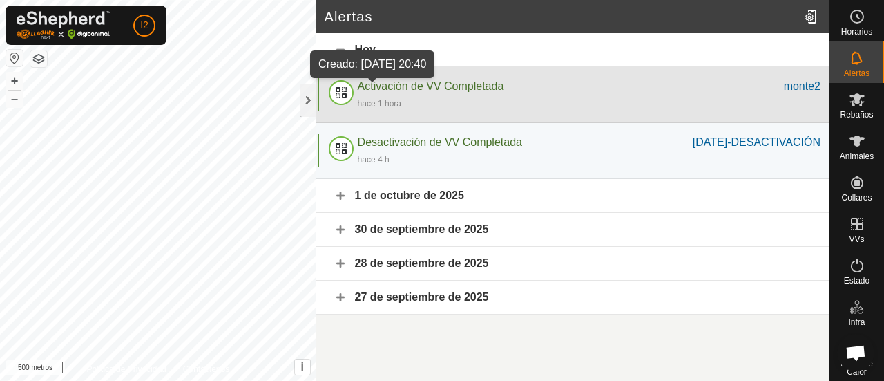
click at [379, 102] on font "hace 1 hora" at bounding box center [380, 104] width 44 height 10
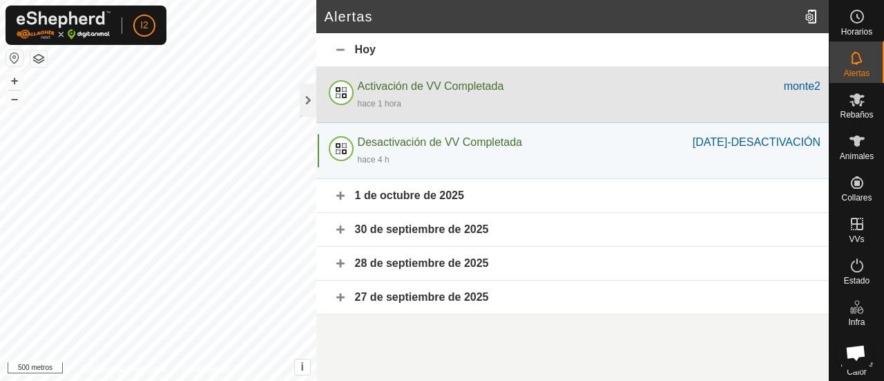
click at [343, 95] on div at bounding box center [341, 94] width 33 height 33
click at [767, 102] on div "hace 1 hora" at bounding box center [589, 103] width 463 height 17
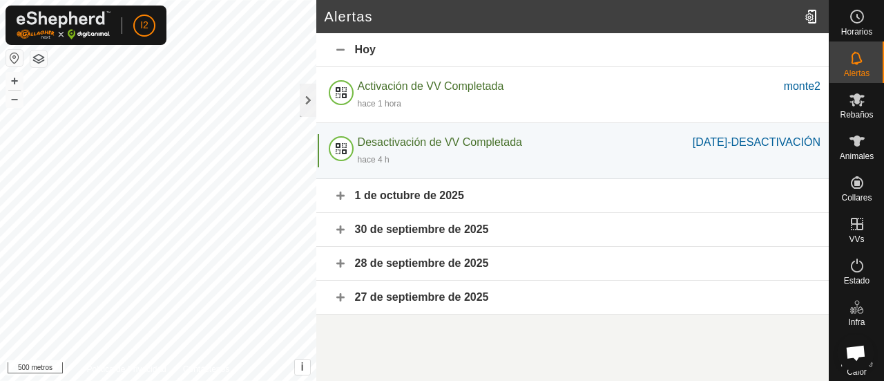
click at [730, 202] on div "1 de octubre de 2025" at bounding box center [572, 196] width 513 height 34
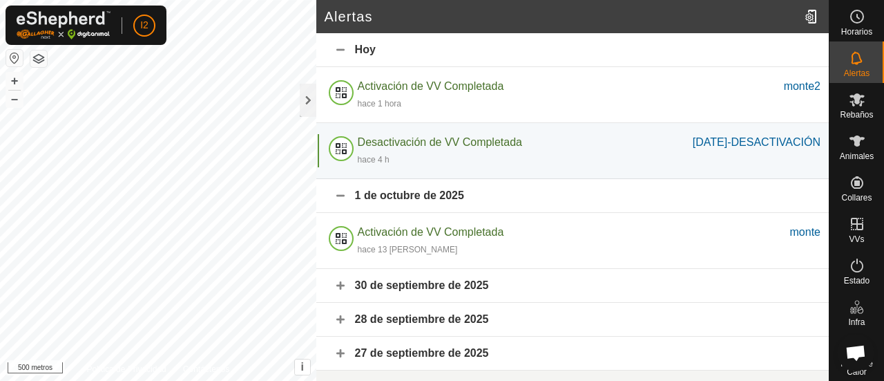
click at [638, 291] on div "30 de septiembre de 2025" at bounding box center [572, 286] width 513 height 34
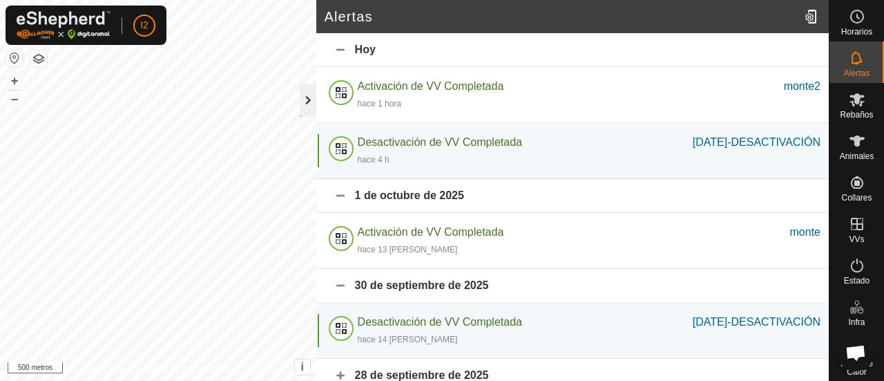
click at [312, 97] on div at bounding box center [308, 100] width 17 height 33
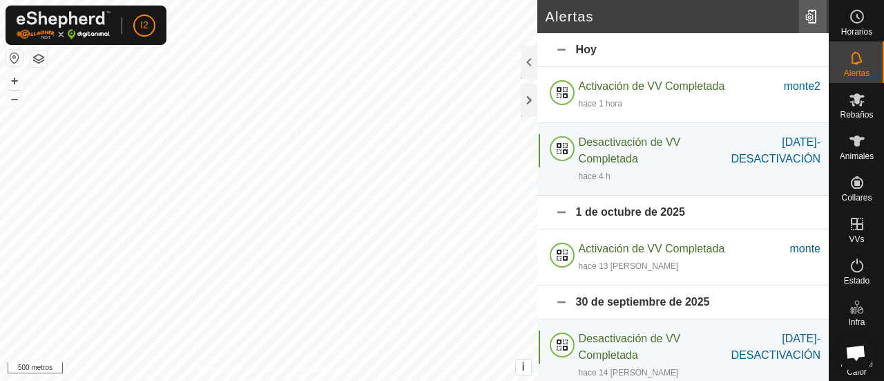
click at [811, 21] on div at bounding box center [813, 16] width 28 height 39
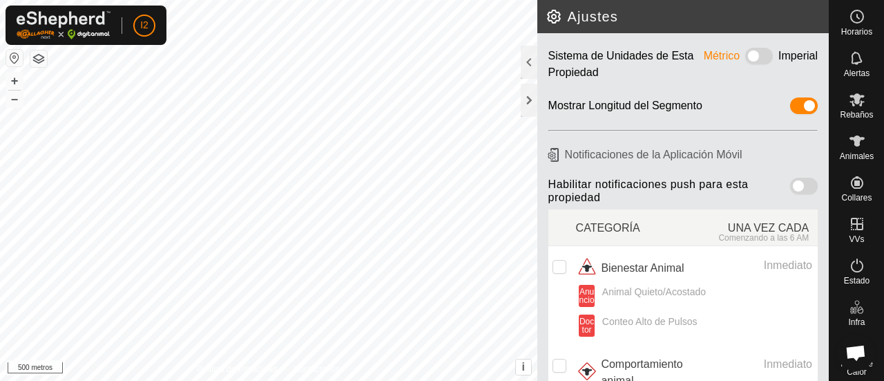
scroll to position [83, 0]
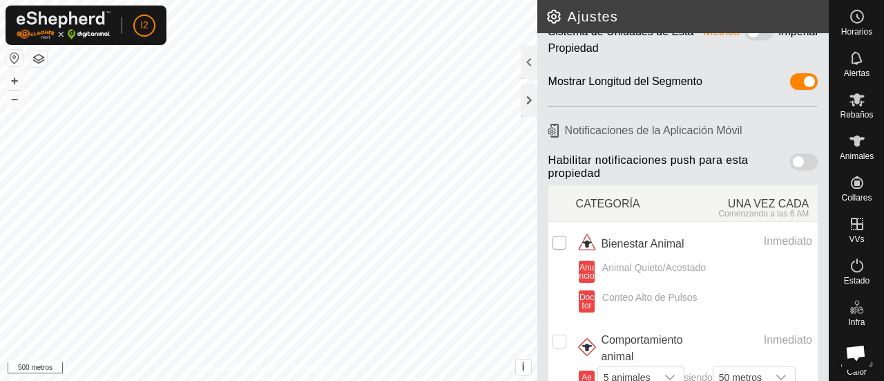
click at [556, 241] on input "checkbox" at bounding box center [560, 243] width 14 height 14
checkbox input "true"
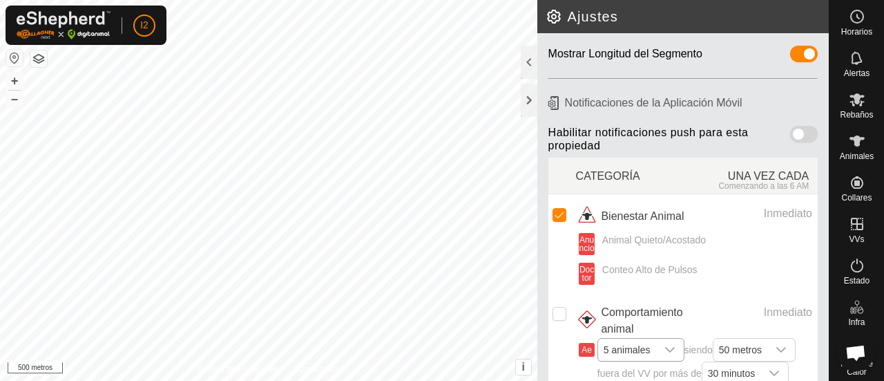
click at [674, 348] on icon "disparador desplegable" at bounding box center [670, 349] width 11 height 11
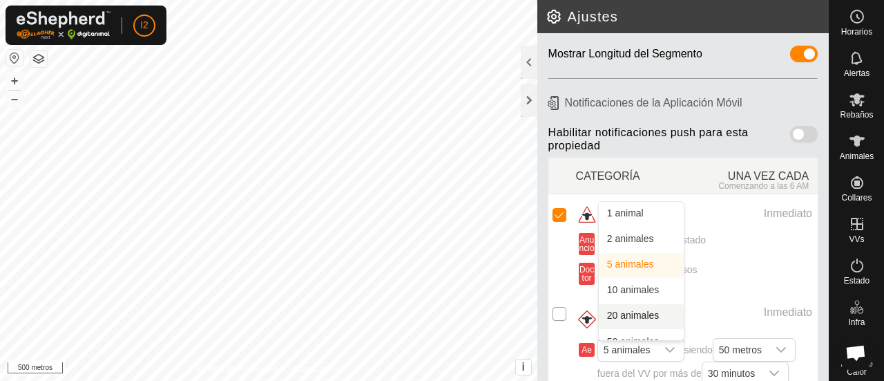
drag, startPoint x: 652, startPoint y: 287, endPoint x: 560, endPoint y: 310, distance: 94.7
click at [560, 310] on tr "Comportamiento animal Inmediato Ae 5 animales 1 animal 2 animales 5 animales 10…" at bounding box center [683, 363] width 269 height 140
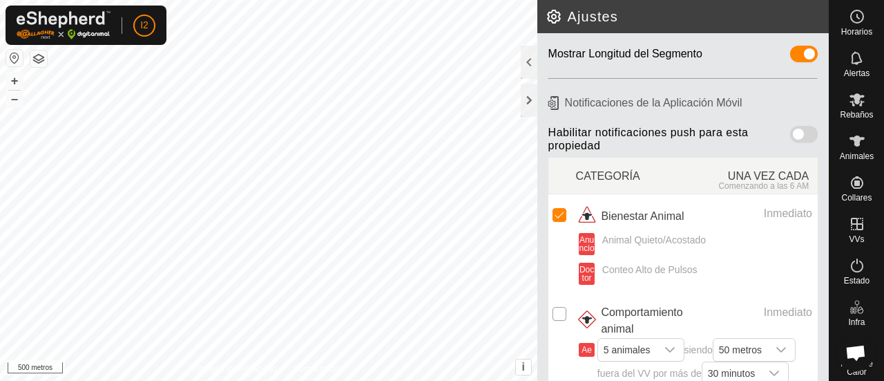
click at [560, 310] on input "Fila no seleccionada" at bounding box center [560, 314] width 14 height 14
checkbox input "true"
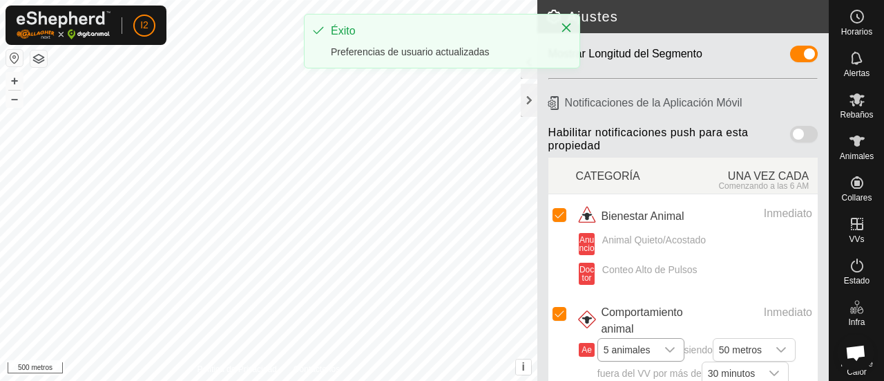
click at [672, 344] on icon "disparador desplegable" at bounding box center [670, 349] width 11 height 11
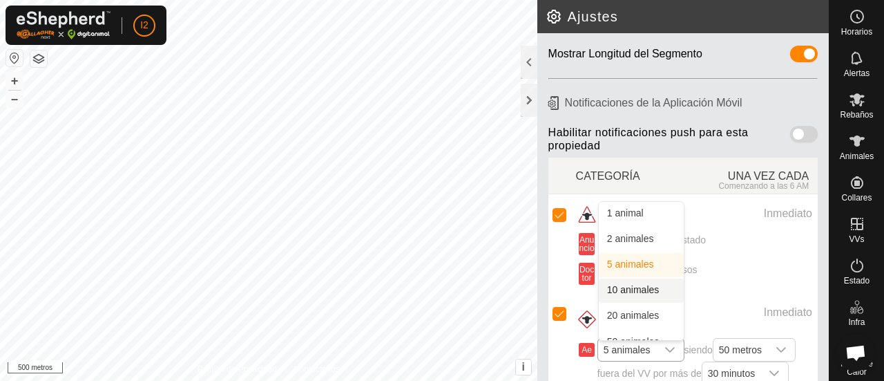
click at [658, 289] on li "10 animales" at bounding box center [641, 290] width 85 height 24
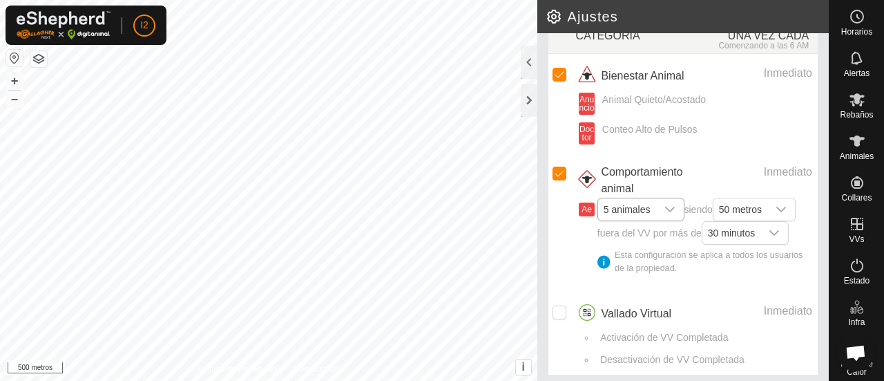
scroll to position [253, 0]
click at [780, 229] on div "disparador desplegable" at bounding box center [775, 231] width 28 height 22
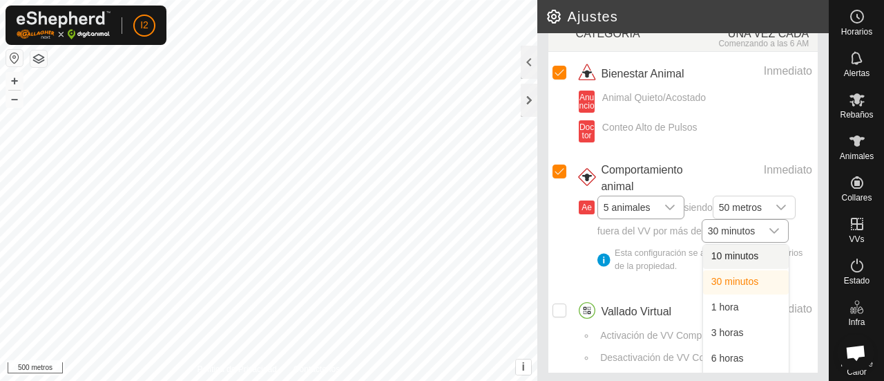
click at [712, 261] on font "10 minutos" at bounding box center [735, 255] width 47 height 11
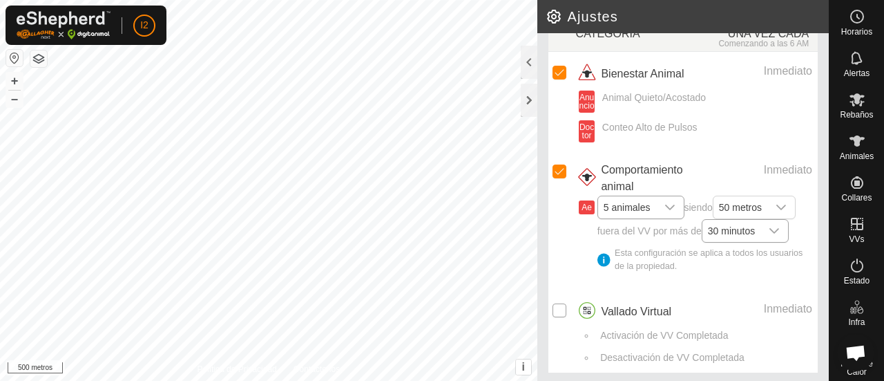
click at [560, 303] on input "Fila no seleccionada" at bounding box center [560, 310] width 14 height 14
checkbox input "true"
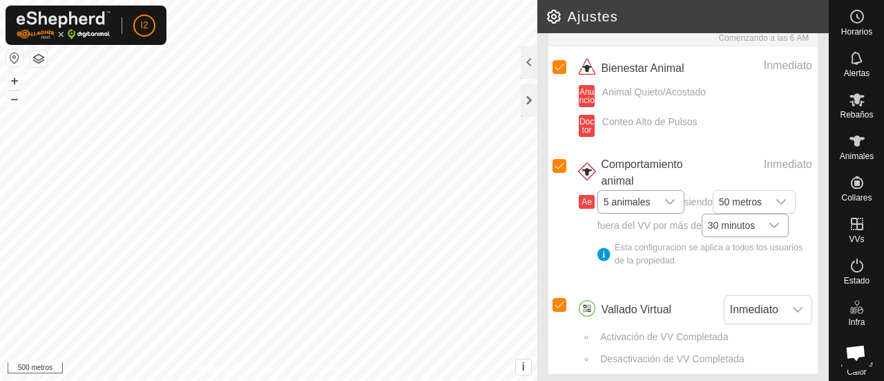
scroll to position [260, 0]
click at [794, 307] on div "disparador desplegable" at bounding box center [798, 308] width 28 height 28
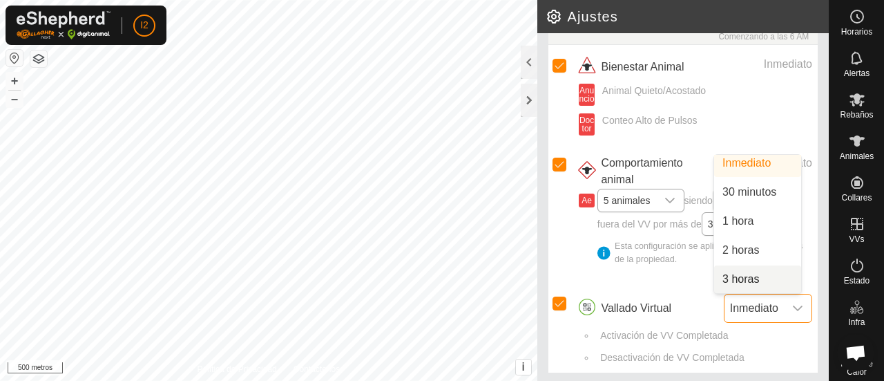
scroll to position [0, 0]
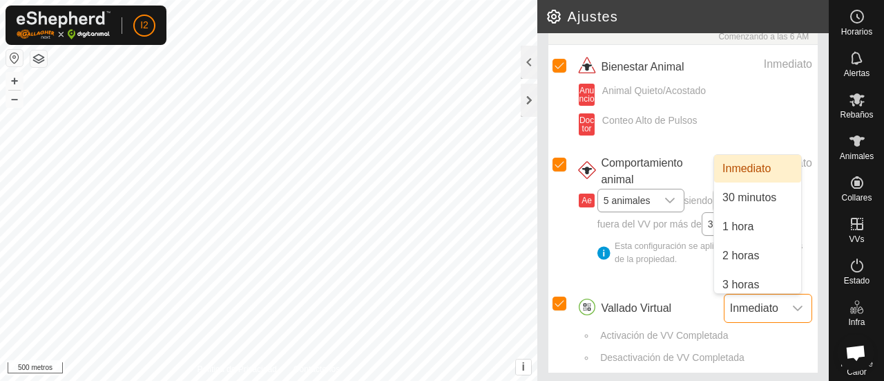
click at [741, 171] on li "Inmediato" at bounding box center [757, 169] width 87 height 28
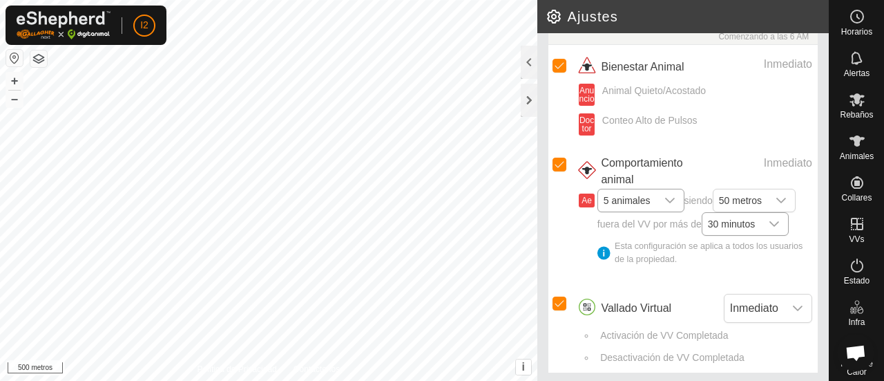
click at [768, 220] on div "disparador desplegable" at bounding box center [775, 224] width 28 height 22
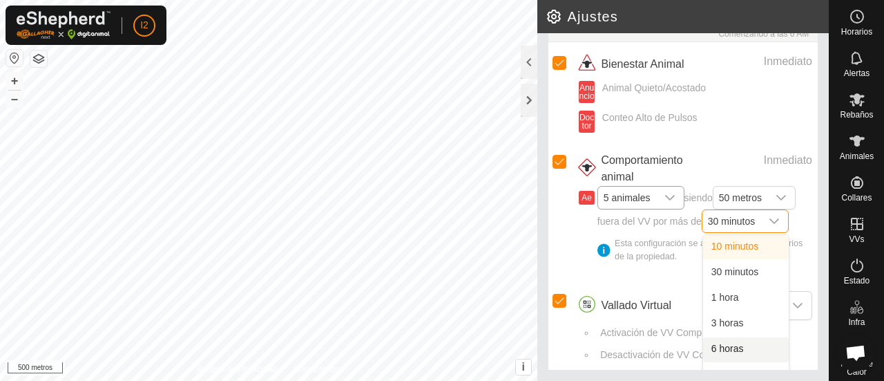
scroll to position [260, 0]
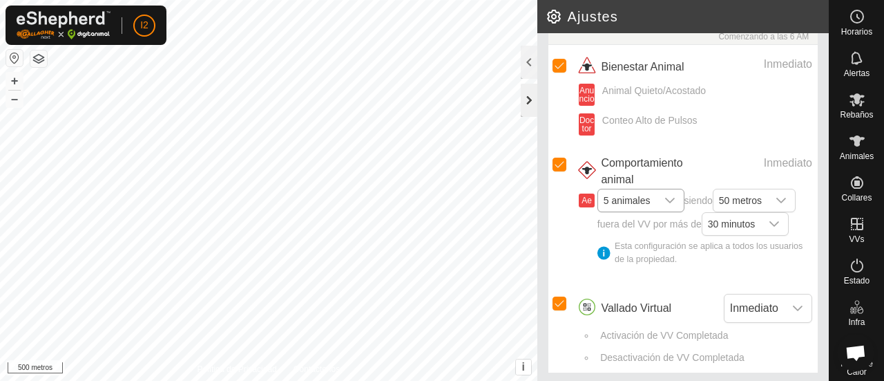
click at [522, 103] on div at bounding box center [529, 100] width 17 height 33
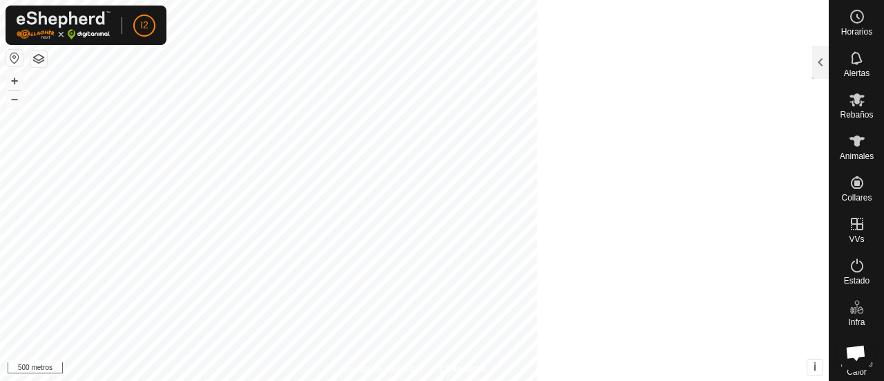
scroll to position [446, 0]
click at [818, 59] on div at bounding box center [821, 62] width 17 height 33
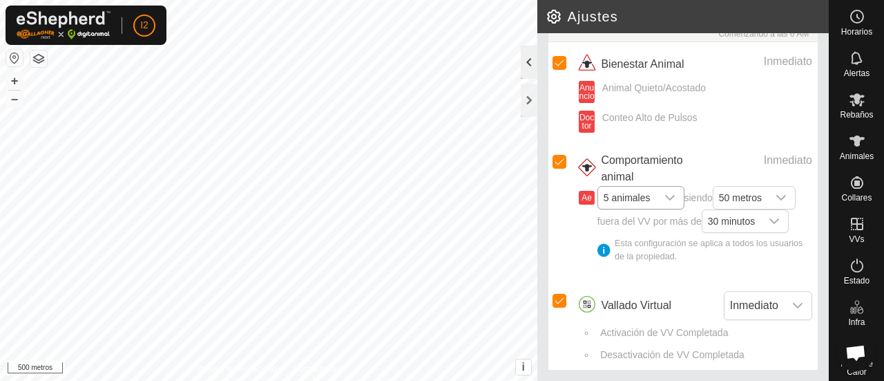
scroll to position [260, 0]
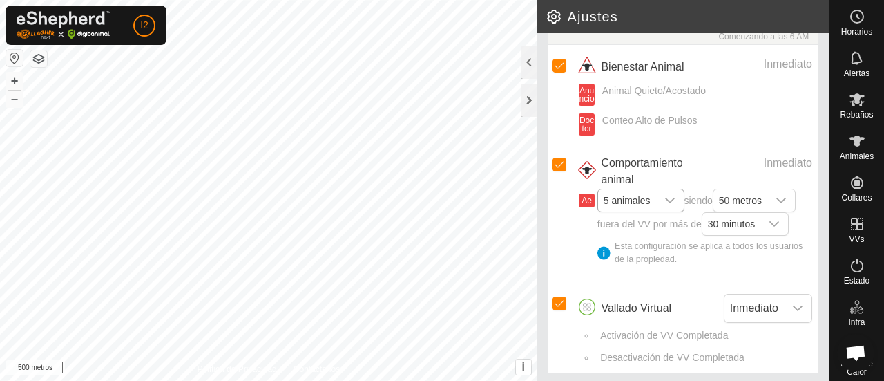
click at [546, 19] on h2 "Ajustes" at bounding box center [687, 16] width 283 height 17
click at [524, 106] on div at bounding box center [529, 100] width 17 height 33
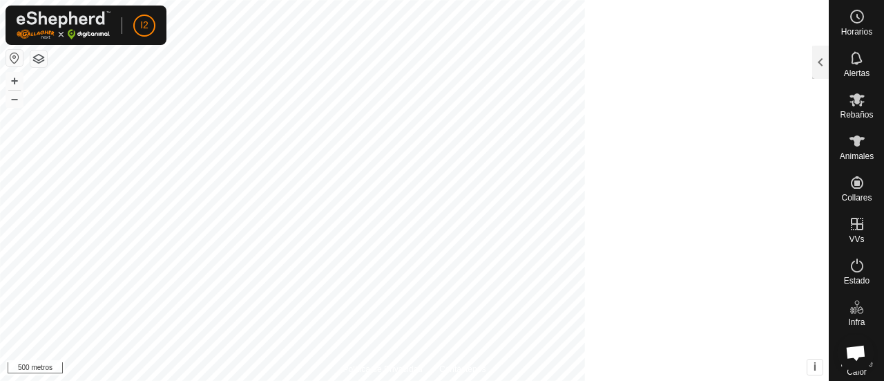
scroll to position [446, 0]
click at [854, 103] on icon at bounding box center [857, 99] width 17 height 17
click at [821, 67] on div at bounding box center [821, 62] width 17 height 33
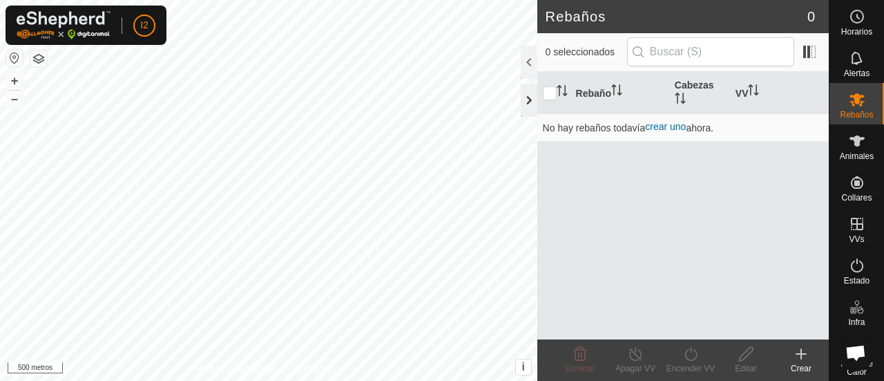
click at [526, 104] on div at bounding box center [529, 100] width 17 height 33
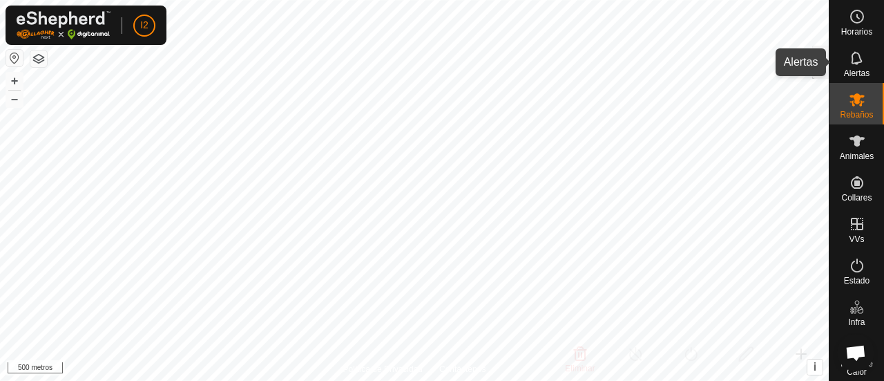
click at [855, 64] on icon at bounding box center [857, 58] width 17 height 17
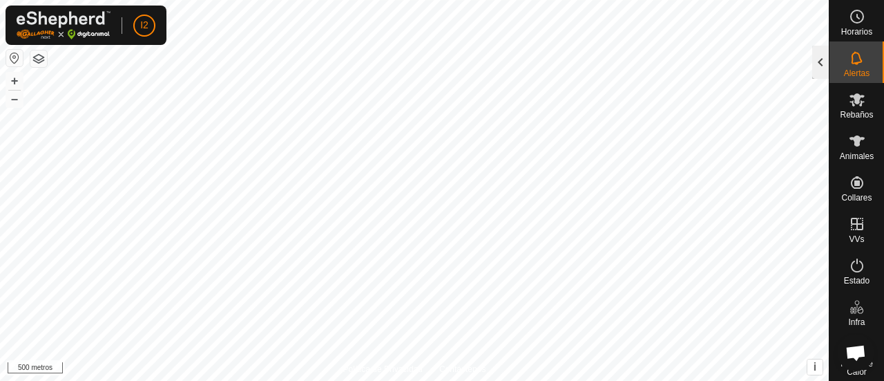
click at [817, 75] on div at bounding box center [821, 62] width 17 height 33
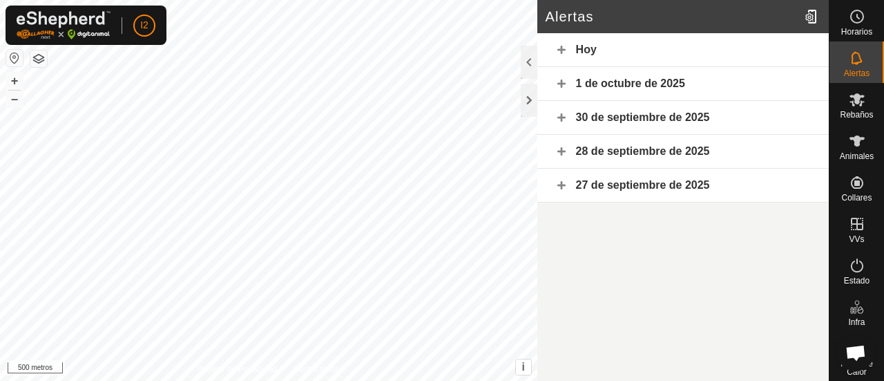
click at [579, 53] on font "Hoy" at bounding box center [586, 50] width 21 height 12
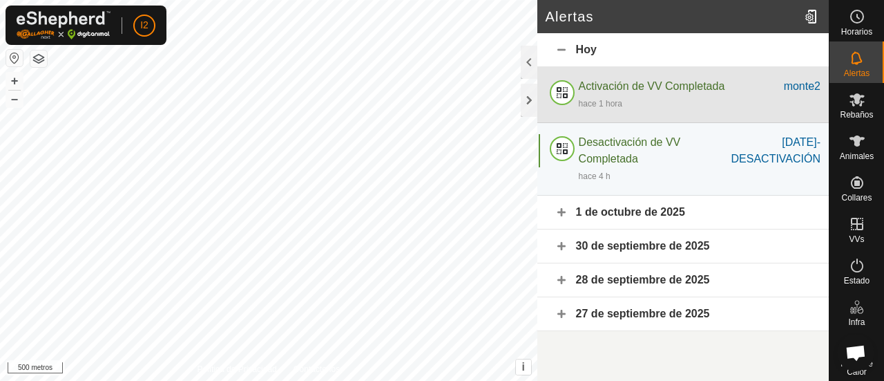
click at [660, 78] on div "Activación de VV Completada" at bounding box center [681, 86] width 205 height 17
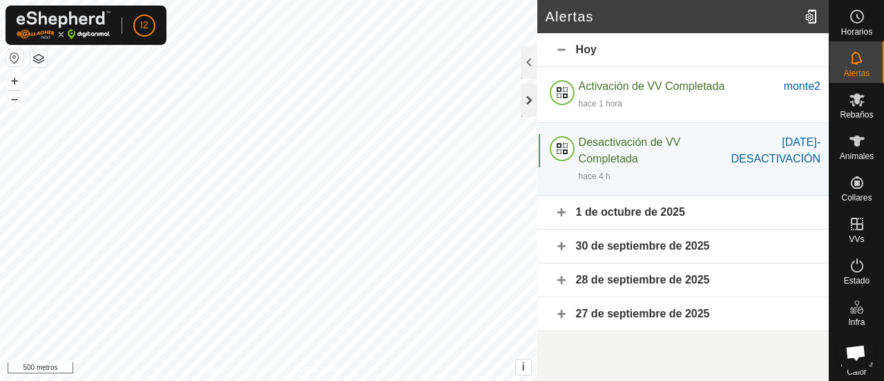
click at [529, 99] on div at bounding box center [529, 100] width 17 height 33
